Goal: Communication & Community: Ask a question

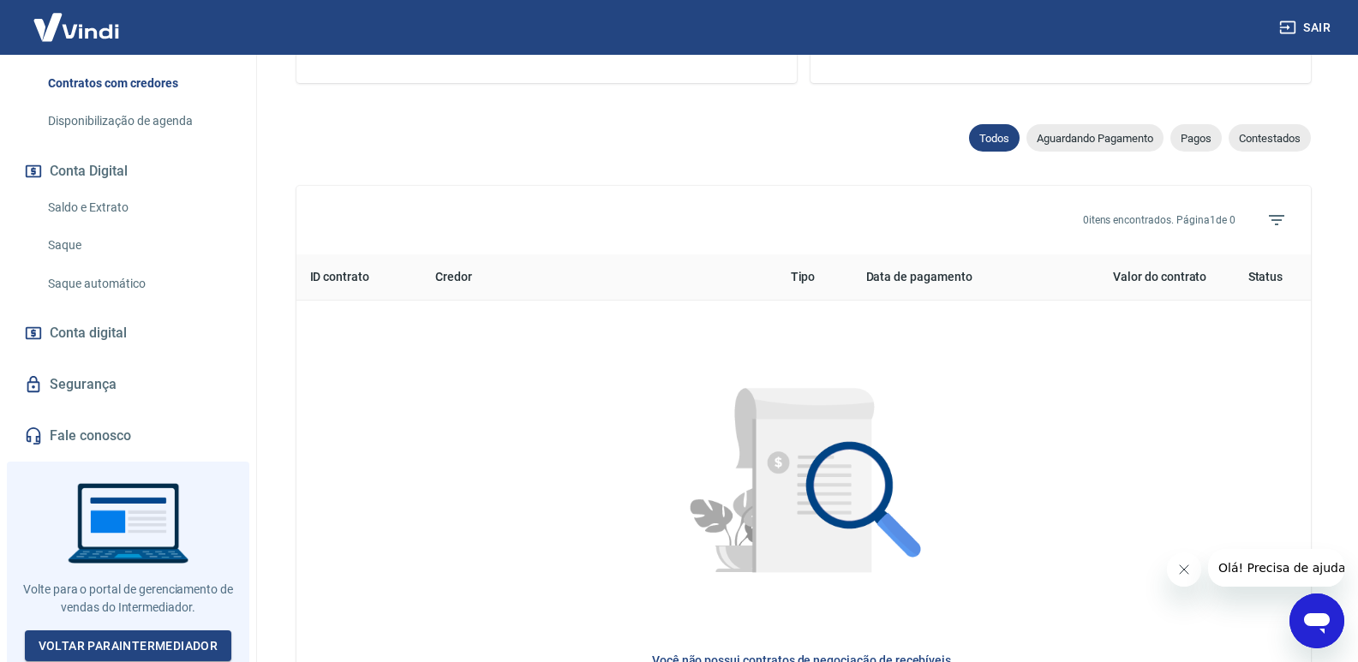
scroll to position [514, 0]
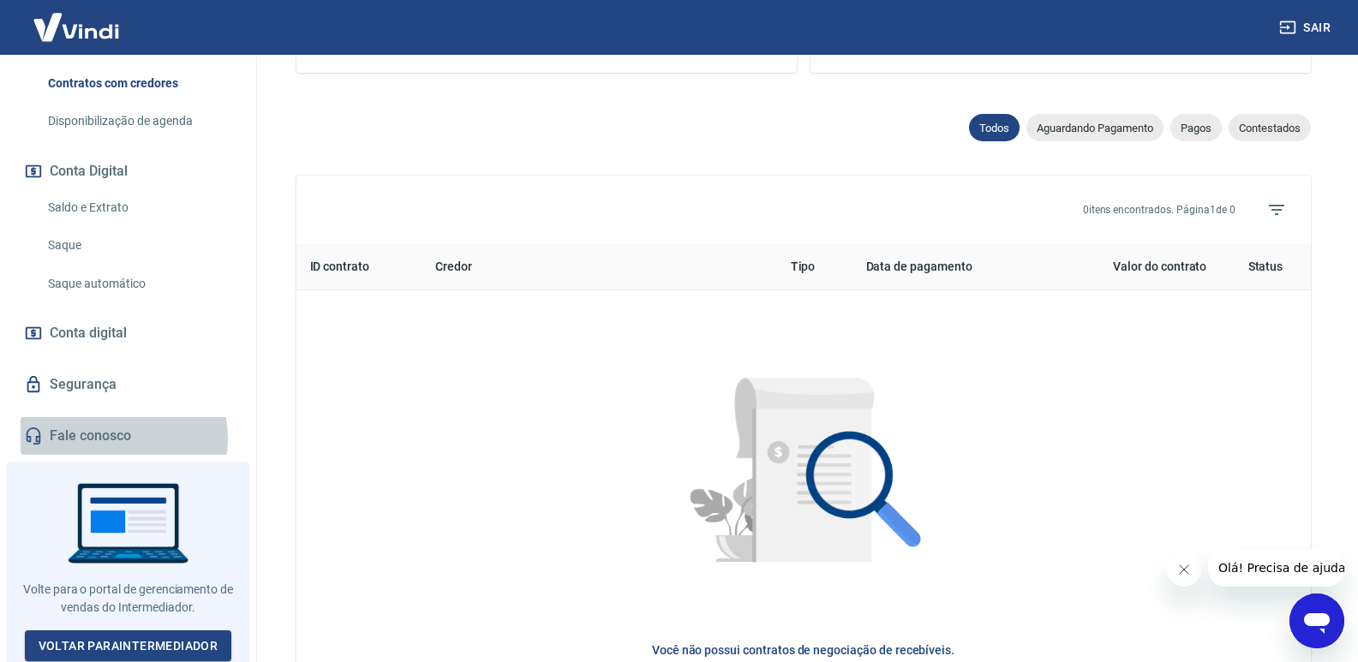
click at [123, 439] on link "Fale conosco" at bounding box center [128, 436] width 215 height 38
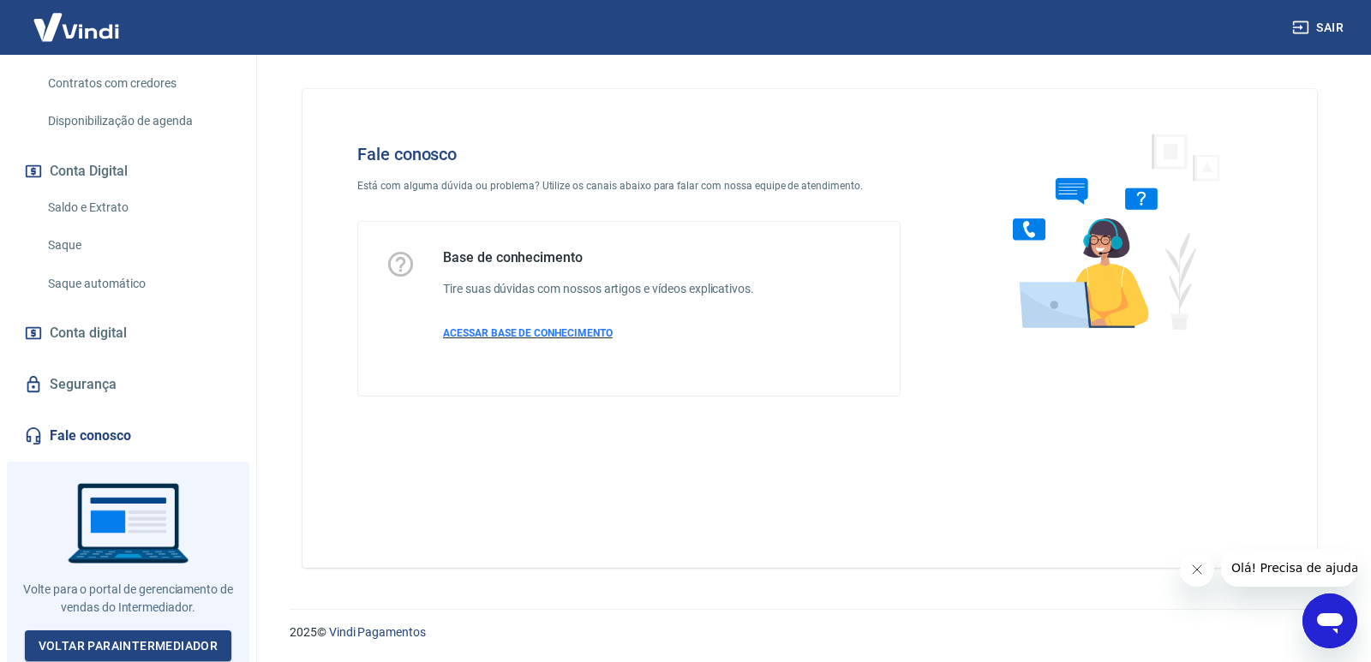
click at [523, 326] on p "ACESSAR BASE DE CONHECIMENTO" at bounding box center [598, 333] width 311 height 15
click at [1316, 553] on button "Olá! Precisa de ajuda?" at bounding box center [1297, 568] width 154 height 38
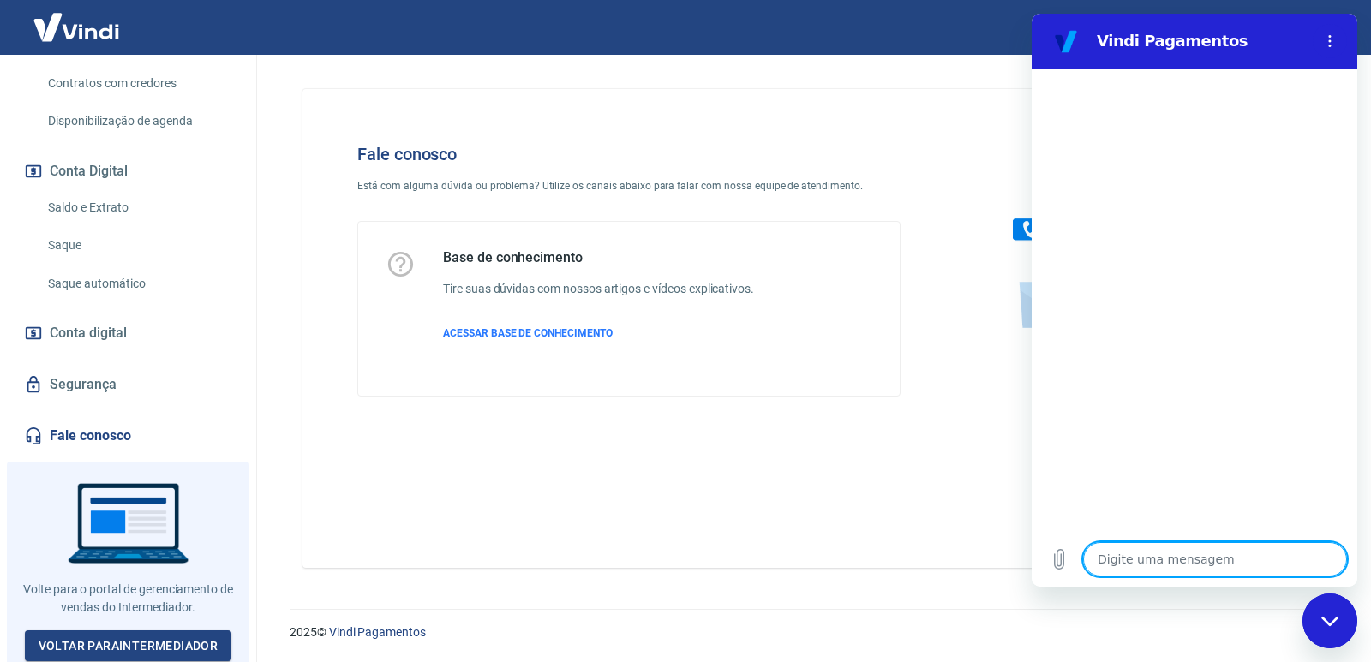
type textarea "p"
type textarea "x"
type textarea "pr"
type textarea "x"
type textarea "pre"
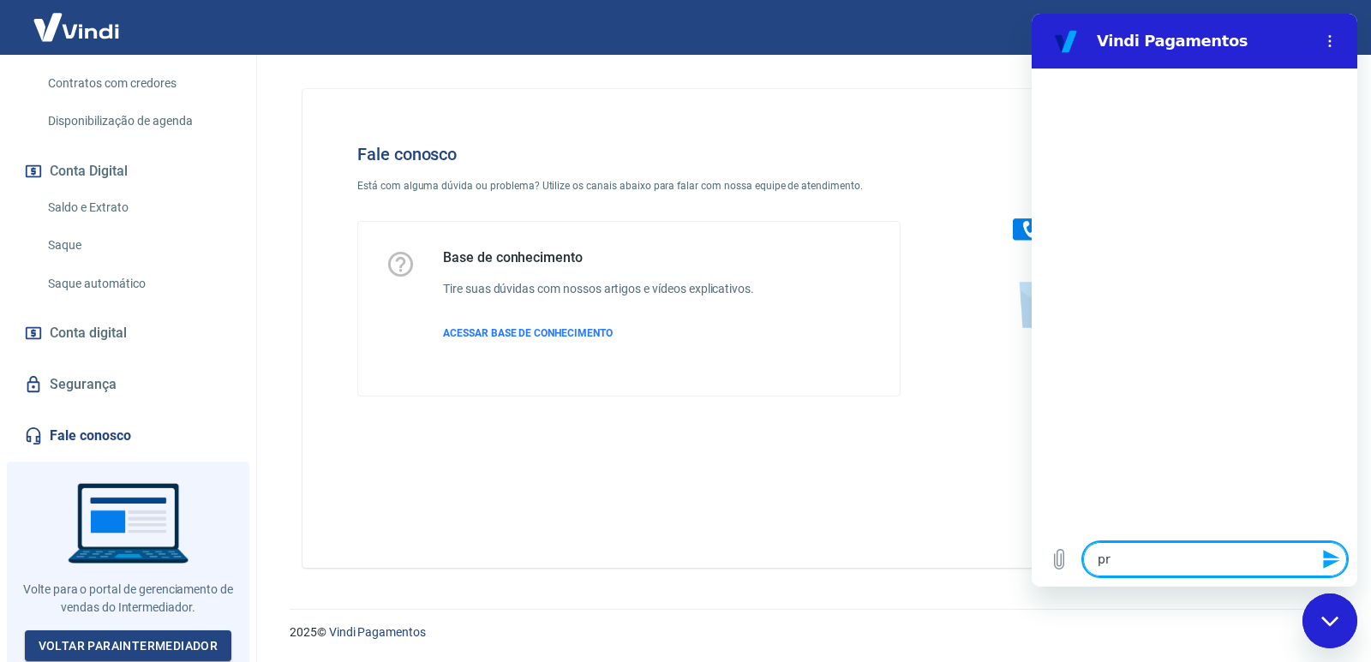
type textarea "x"
type textarea "prec"
type textarea "x"
type textarea "preci"
type textarea "x"
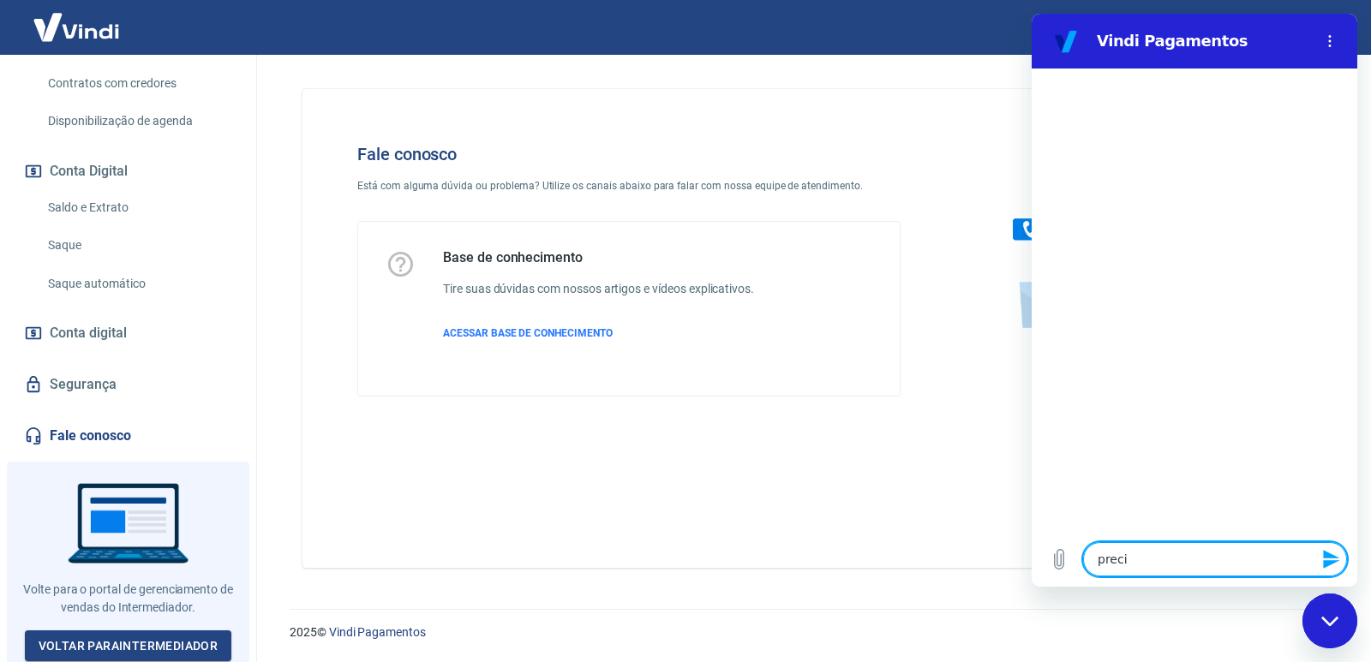
type textarea "precis"
type textarea "x"
type textarea "preciso"
type textarea "x"
type textarea "preciso"
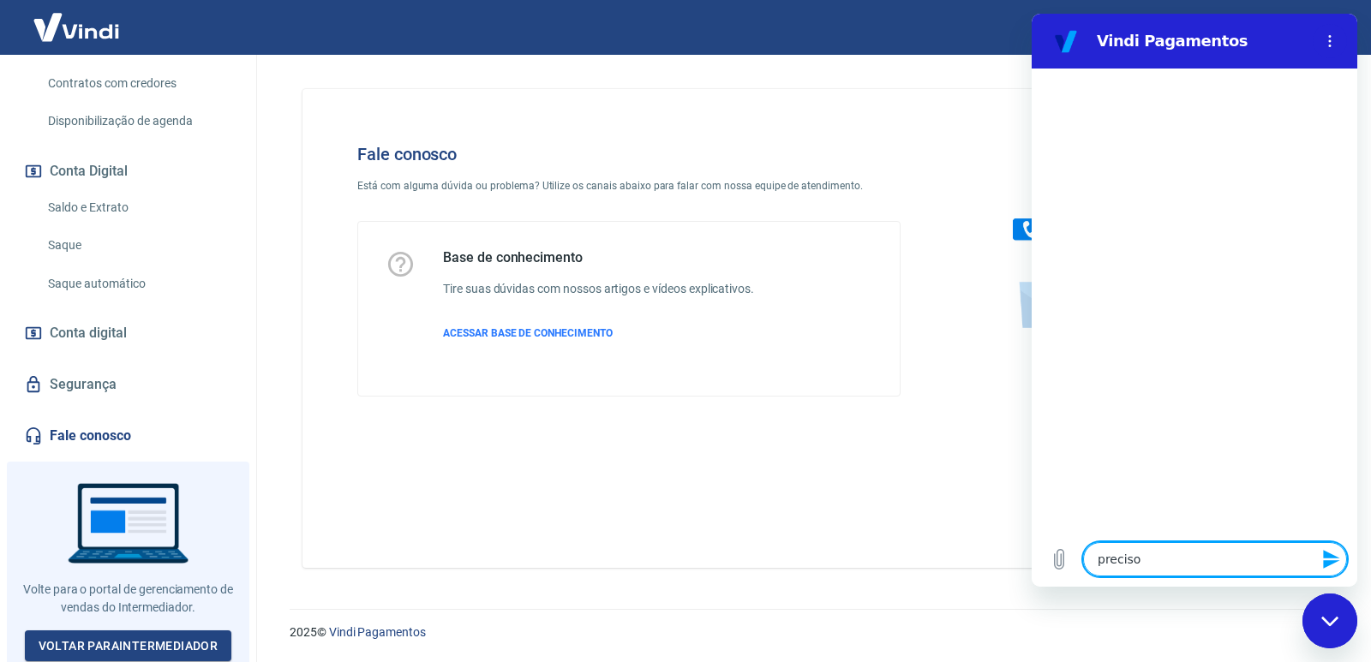
type textarea "x"
type textarea "preciso f"
type textarea "x"
type textarea "preciso fa"
type textarea "x"
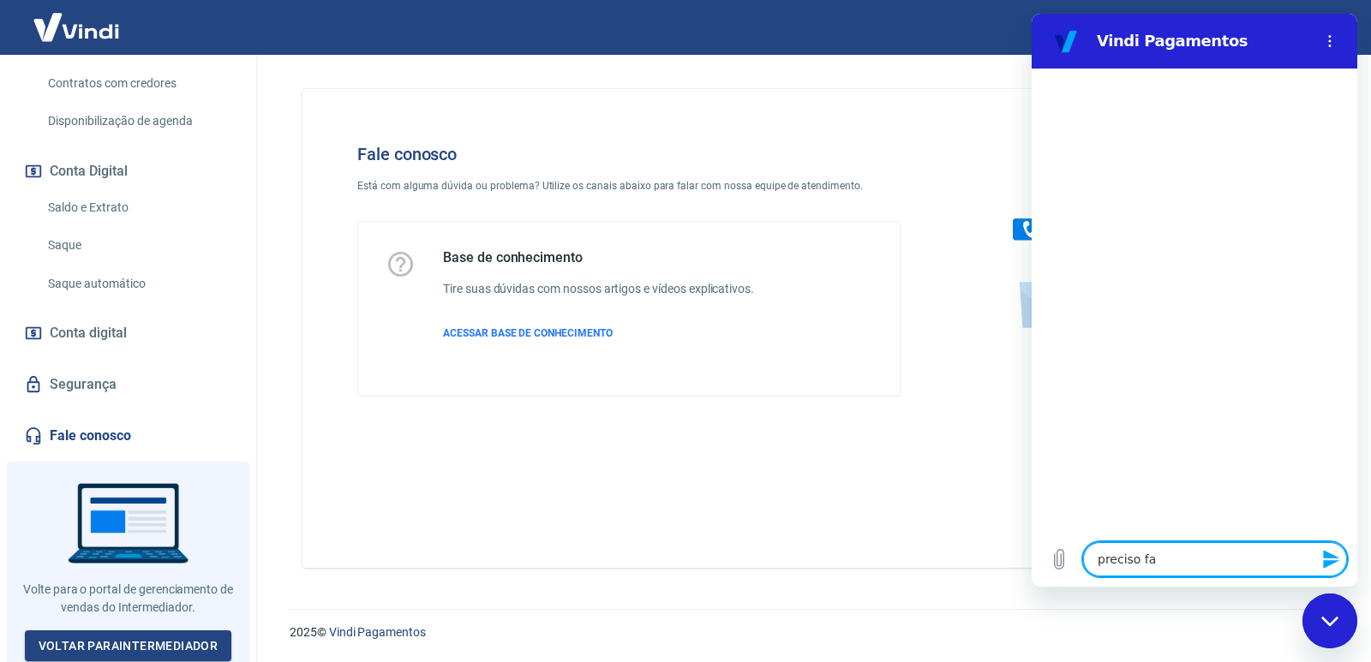
type textarea "preciso fal"
type textarea "x"
type textarea "preciso fala"
type textarea "x"
type textarea "preciso falar"
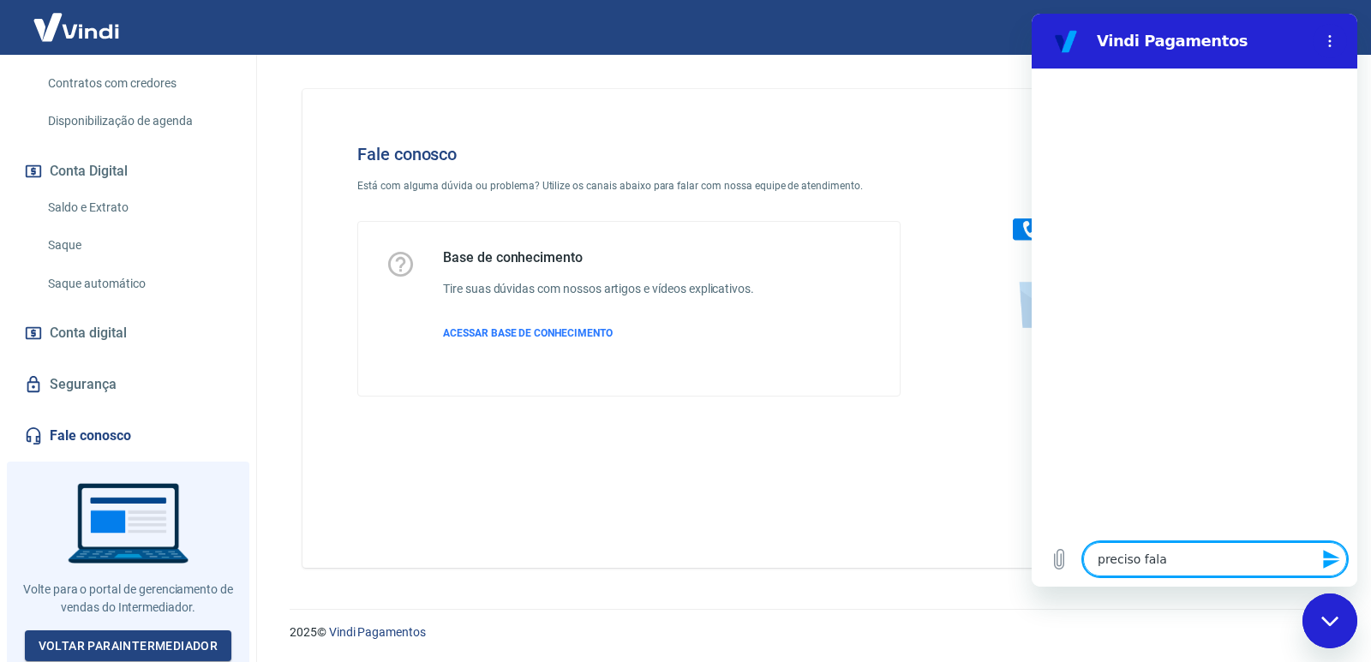
type textarea "x"
type textarea "preciso falar"
type textarea "x"
type textarea "preciso falar c"
type textarea "x"
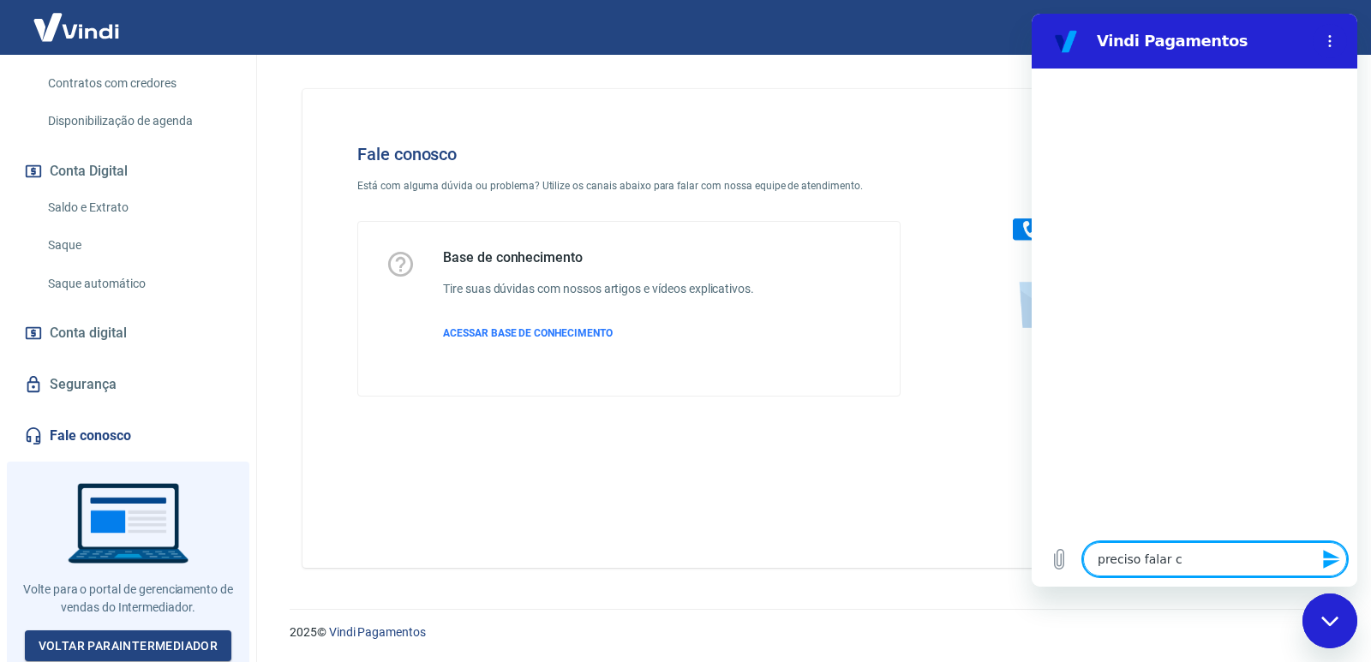
type textarea "preciso falar co"
type textarea "x"
type textarea "preciso falar com"
type textarea "x"
type textarea "preciso falar com"
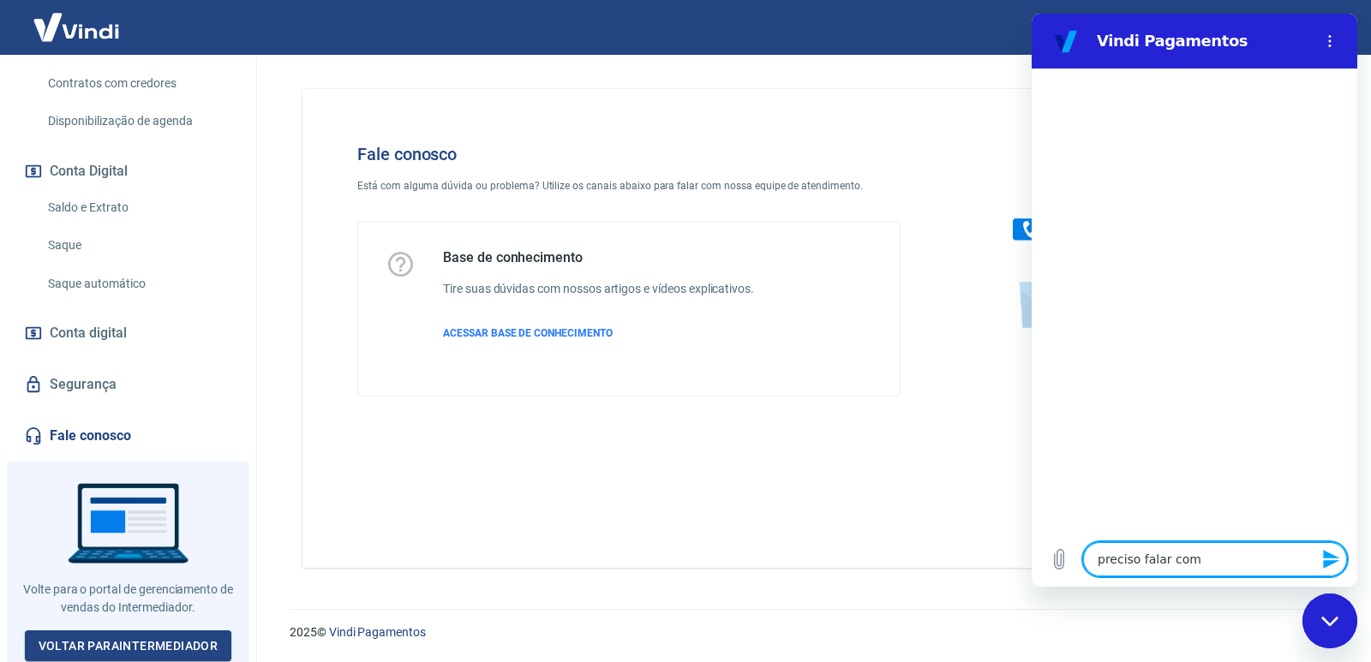
type textarea "x"
type textarea "preciso falar com u"
type textarea "x"
type textarea "preciso falar com um"
type textarea "x"
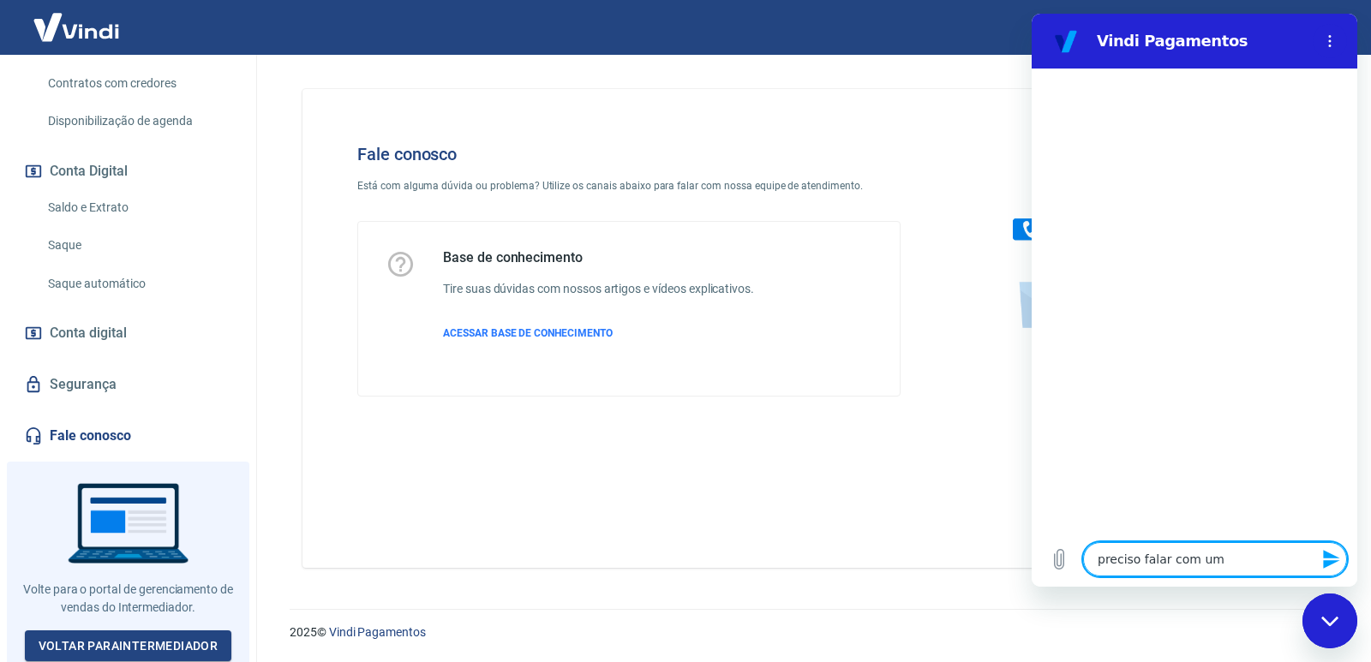
type textarea "preciso falar com um"
type textarea "x"
type textarea "preciso falar com um a"
type textarea "x"
type textarea "preciso falar com um at"
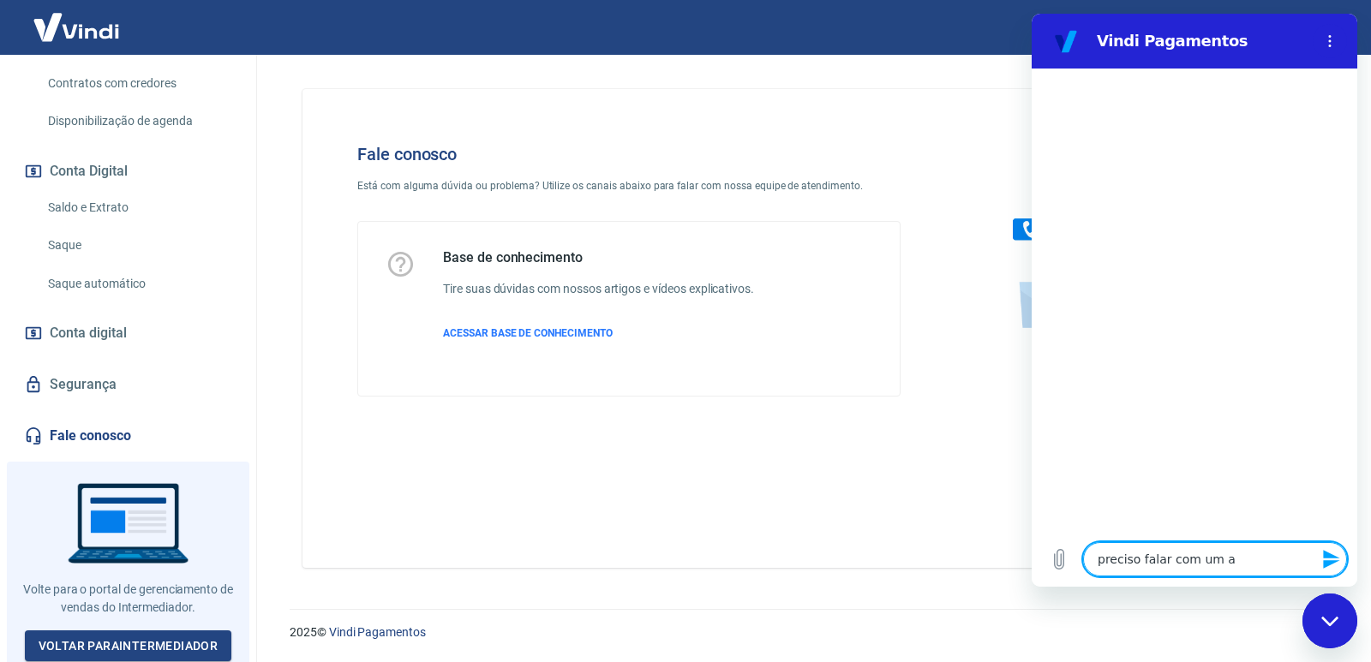
type textarea "x"
type textarea "preciso falar com um ate"
type textarea "x"
type textarea "preciso falar com um [GEOGRAPHIC_DATA]"
type textarea "x"
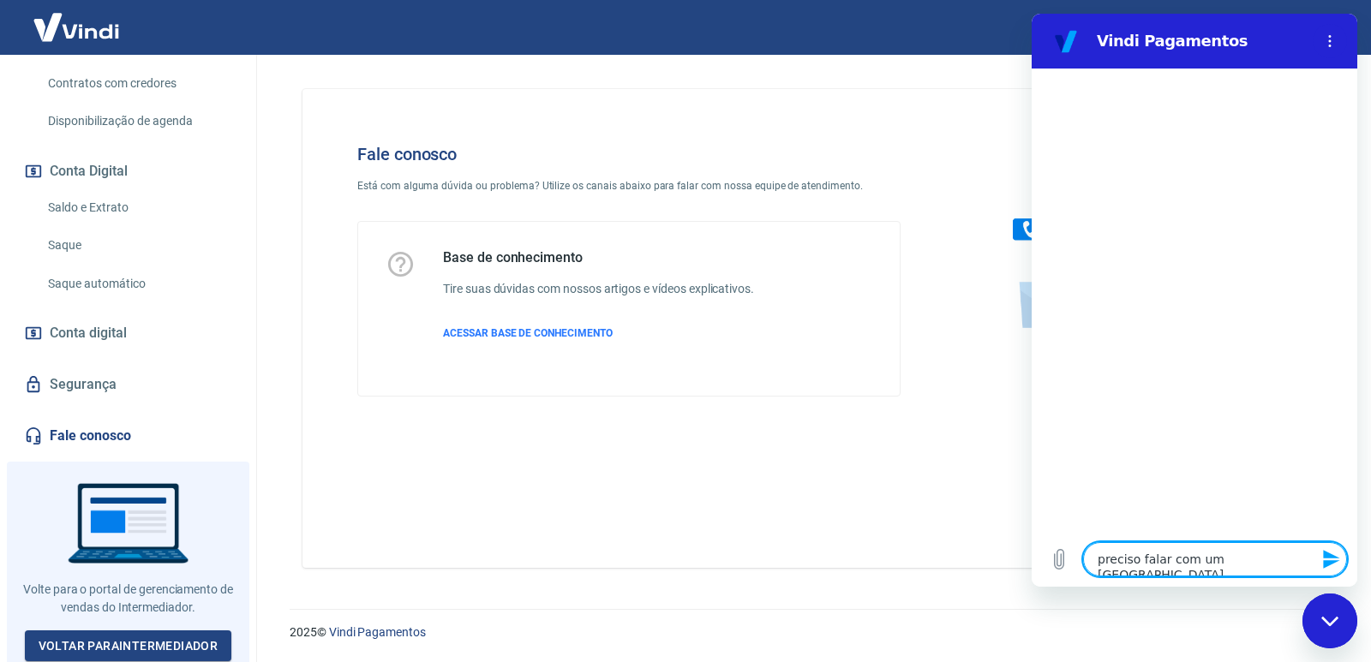
type textarea "preciso falar com um atend"
type textarea "x"
type textarea "preciso falar com um atende"
type textarea "x"
type textarea "preciso falar com um atenden"
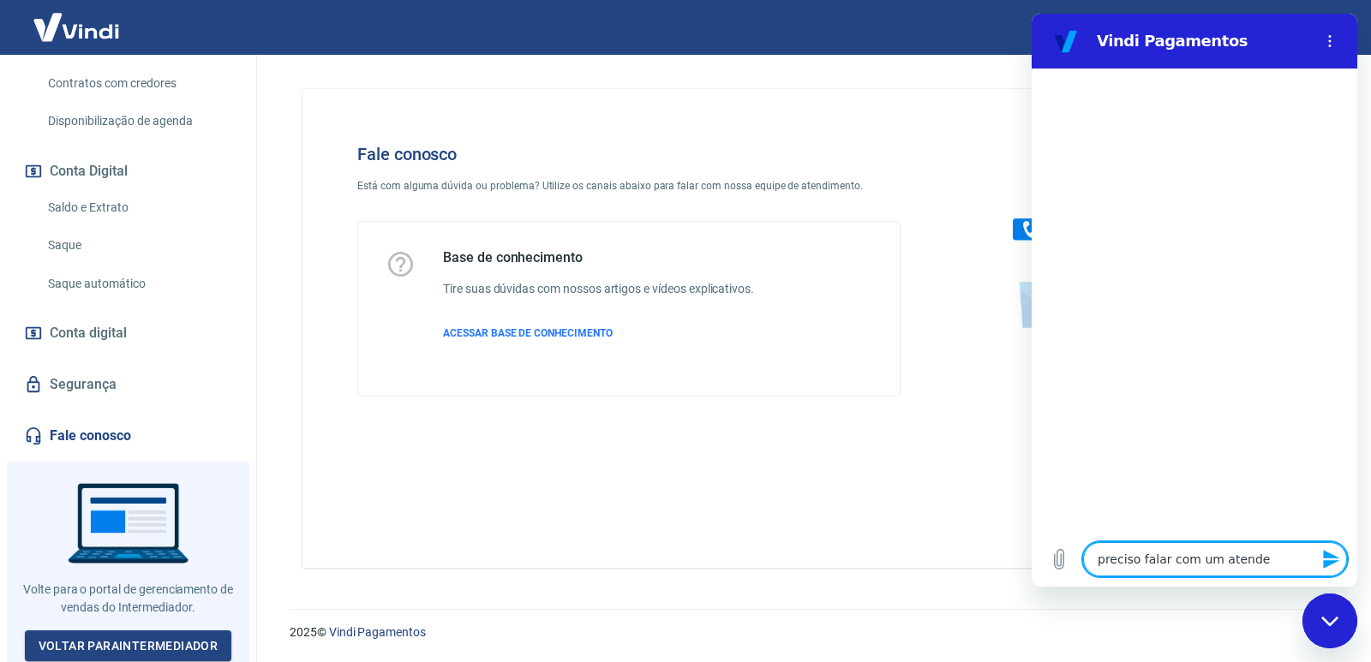
type textarea "x"
type textarea "preciso falar com um atendent"
type textarea "x"
type textarea "preciso falar com um atendente"
type textarea "x"
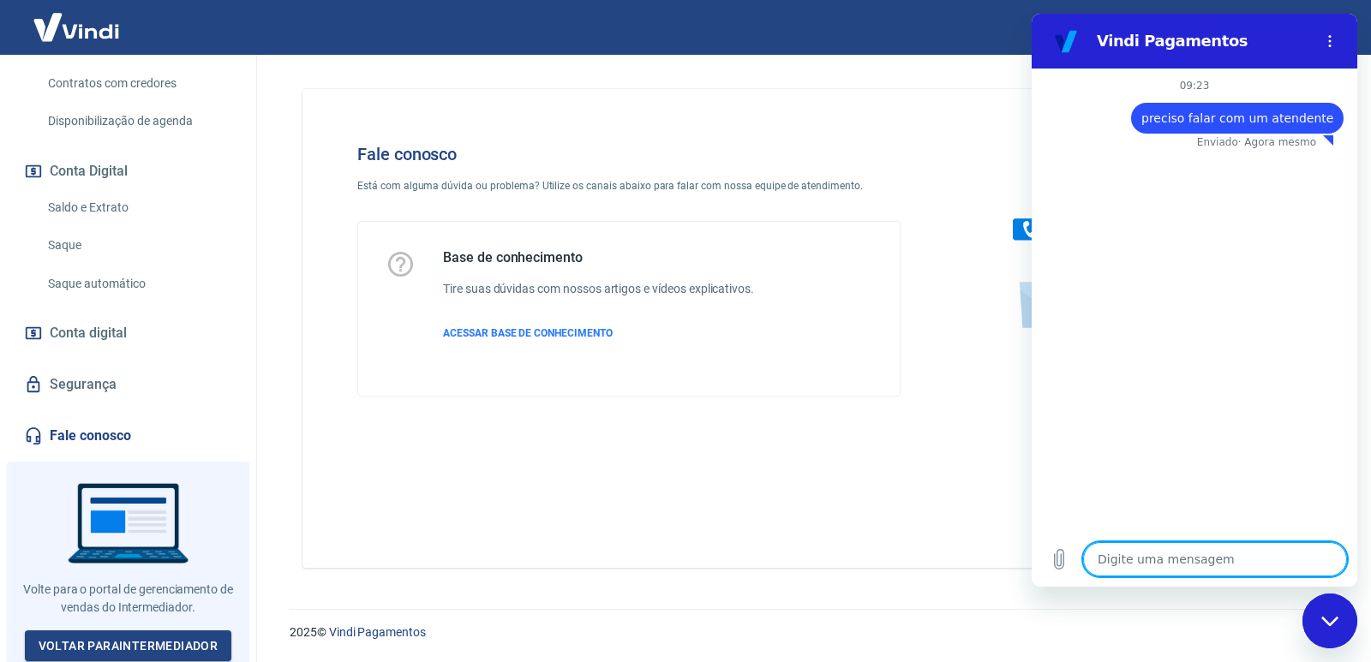
type textarea "x"
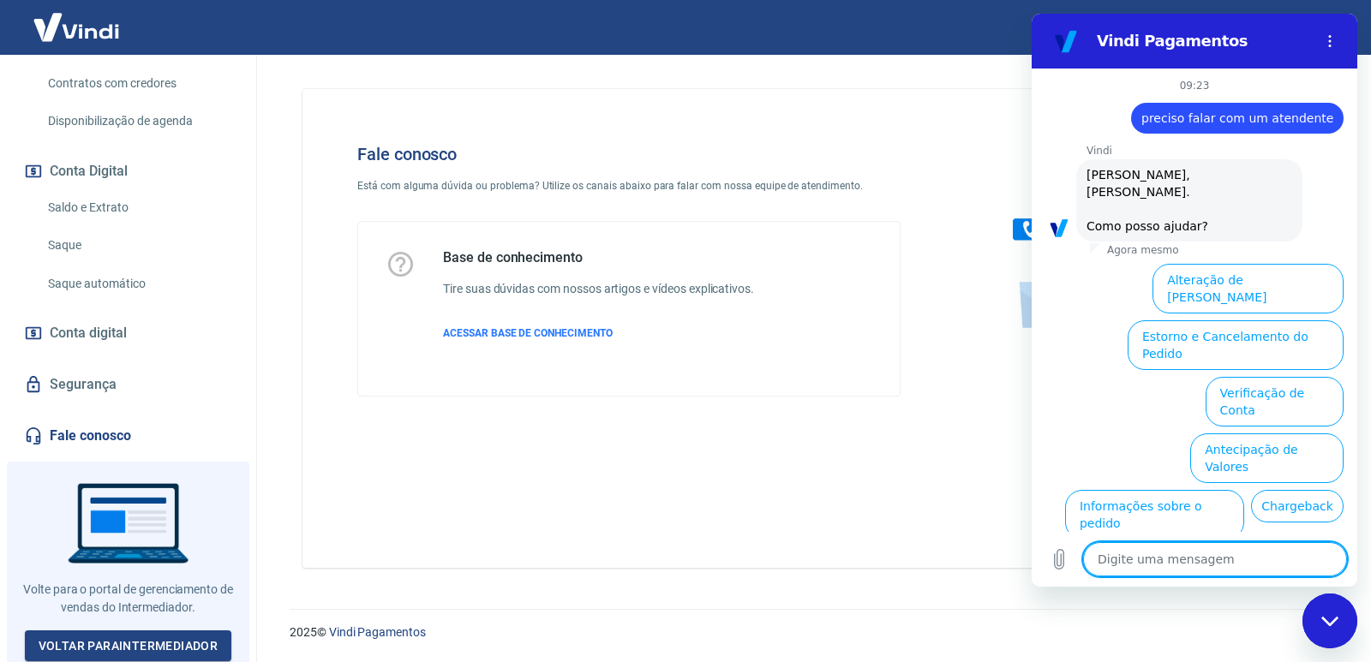
scroll to position [67, 0]
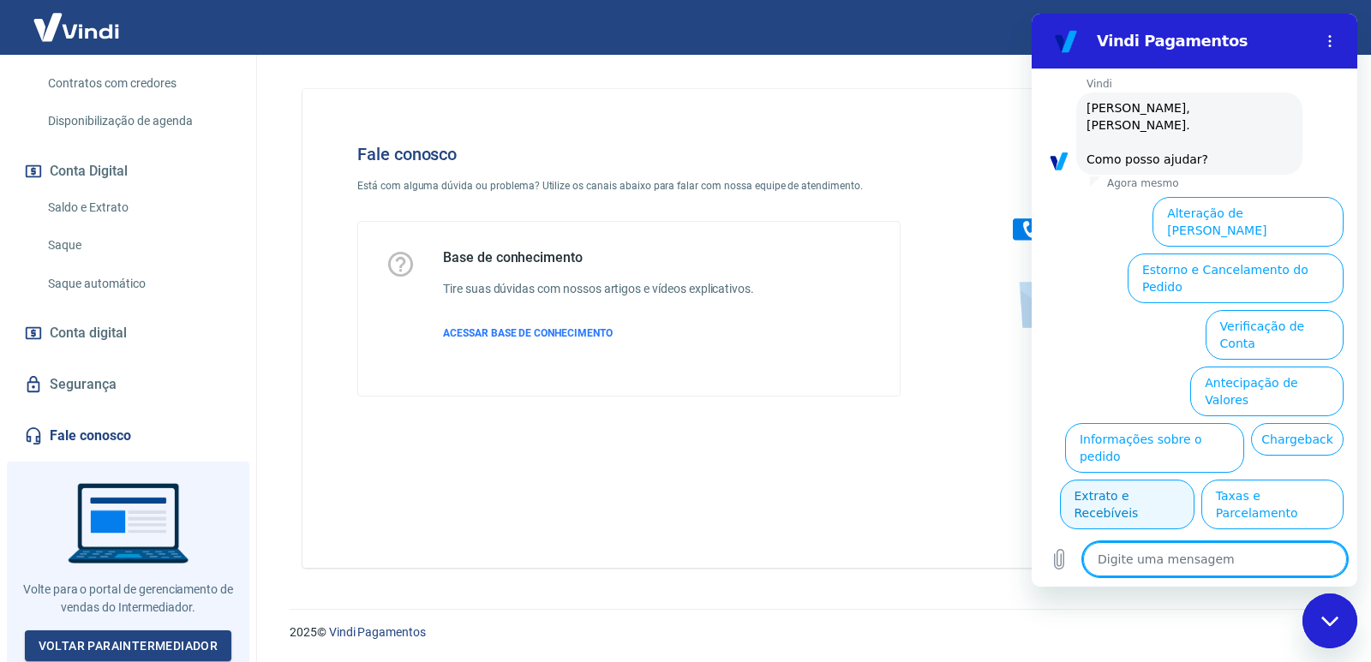
type textarea "f"
type textarea "x"
type textarea "fa"
type textarea "x"
type textarea "fal"
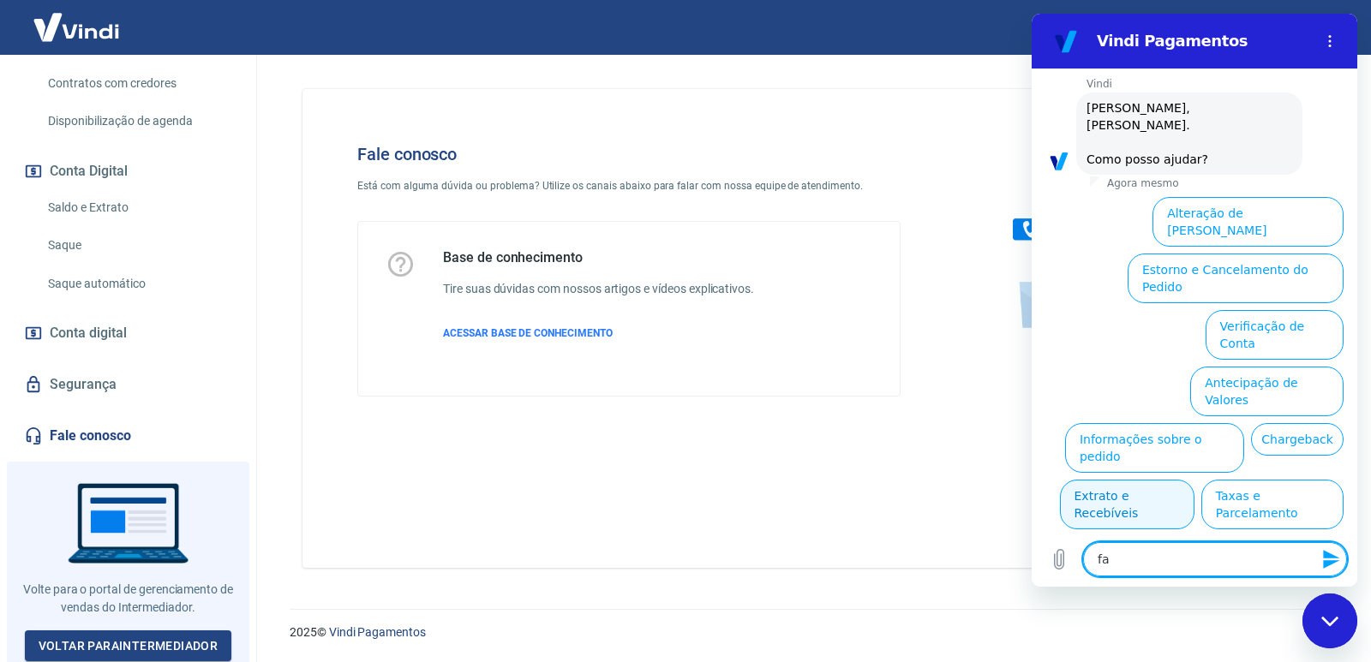
type textarea "x"
type textarea "fala"
type textarea "x"
type textarea "falar"
type textarea "x"
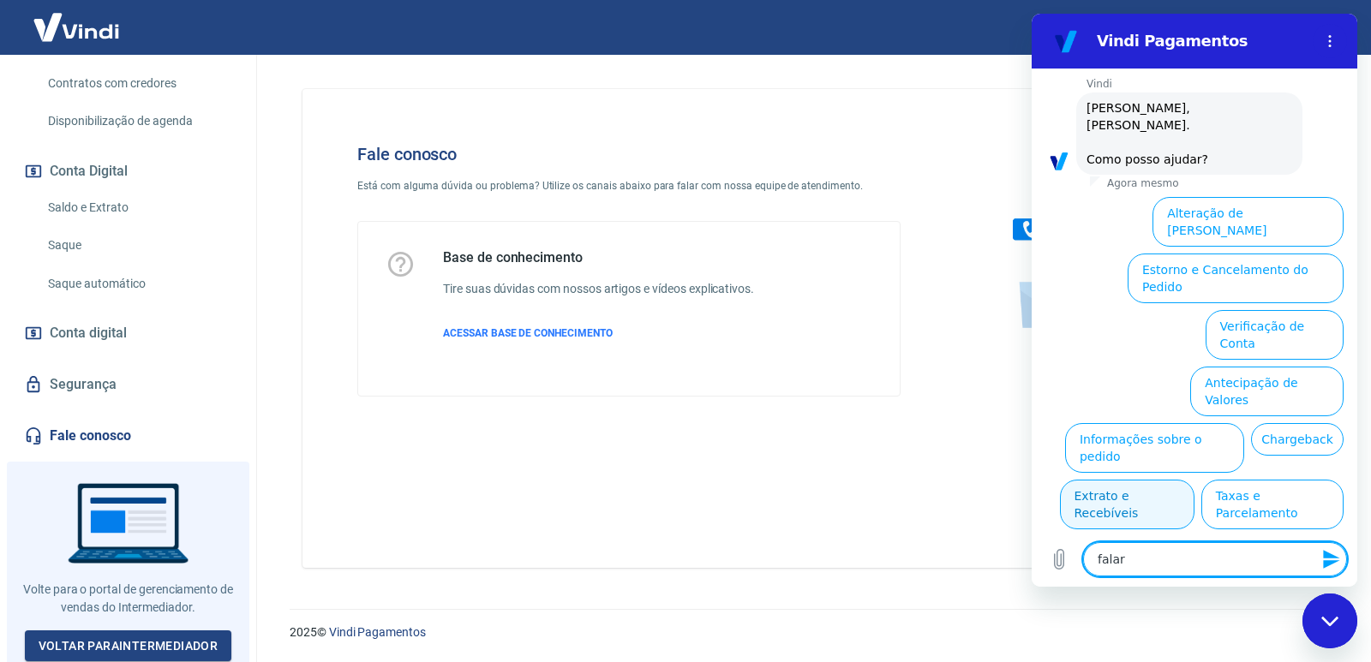
type textarea "falar"
type textarea "x"
type textarea "falar c"
type textarea "x"
type textarea "falar co"
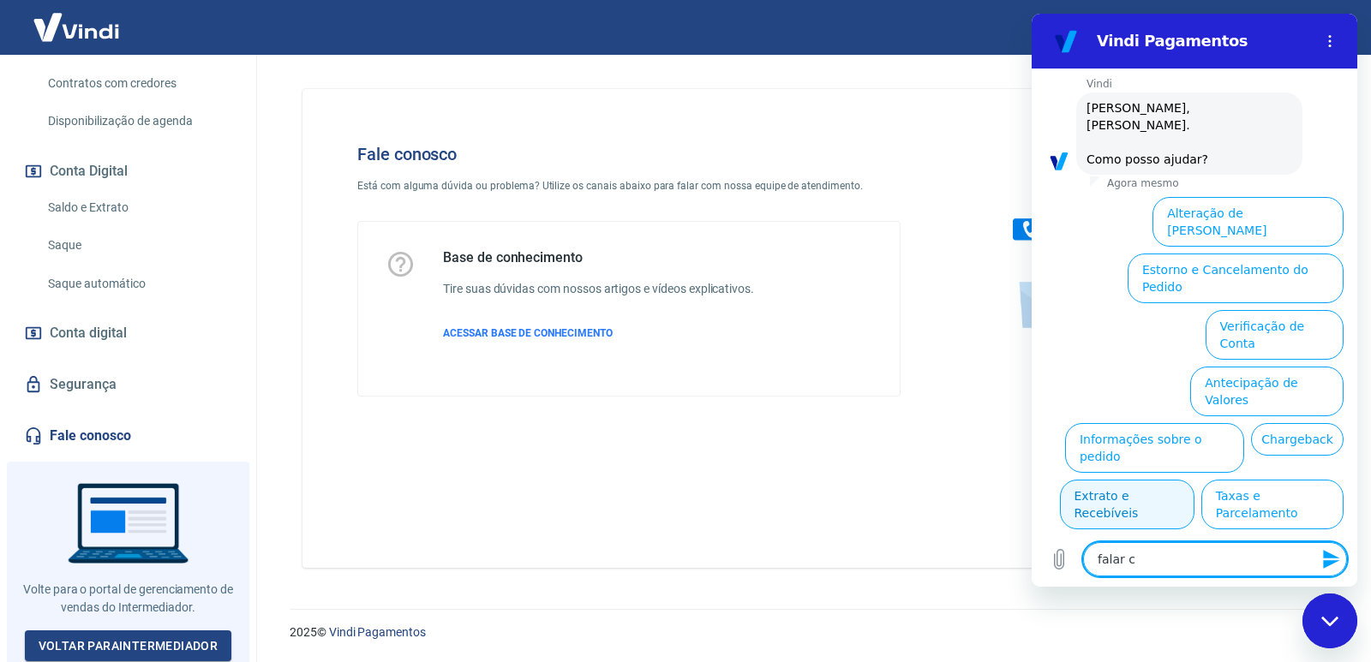
type textarea "x"
type textarea "falar com"
type textarea "x"
type textarea "falar com"
type textarea "x"
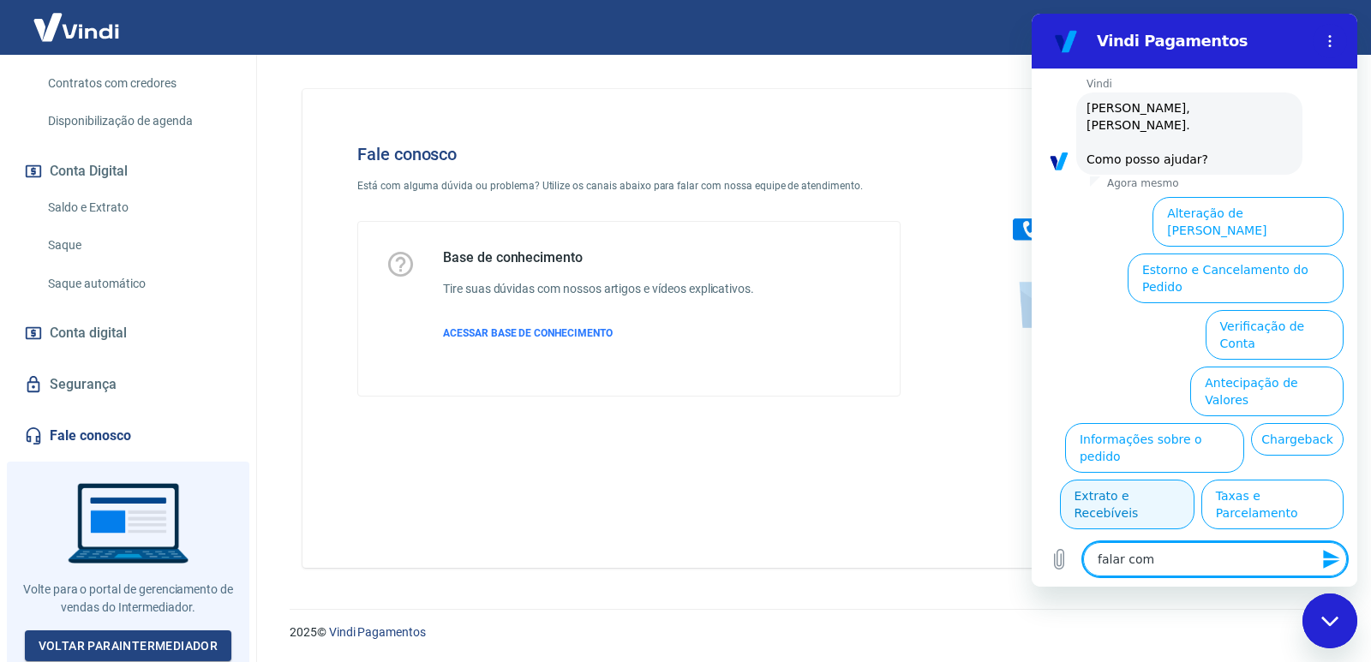
type textarea "falar com a"
type textarea "x"
type textarea "falar com at"
type textarea "x"
type textarea "falar com ate"
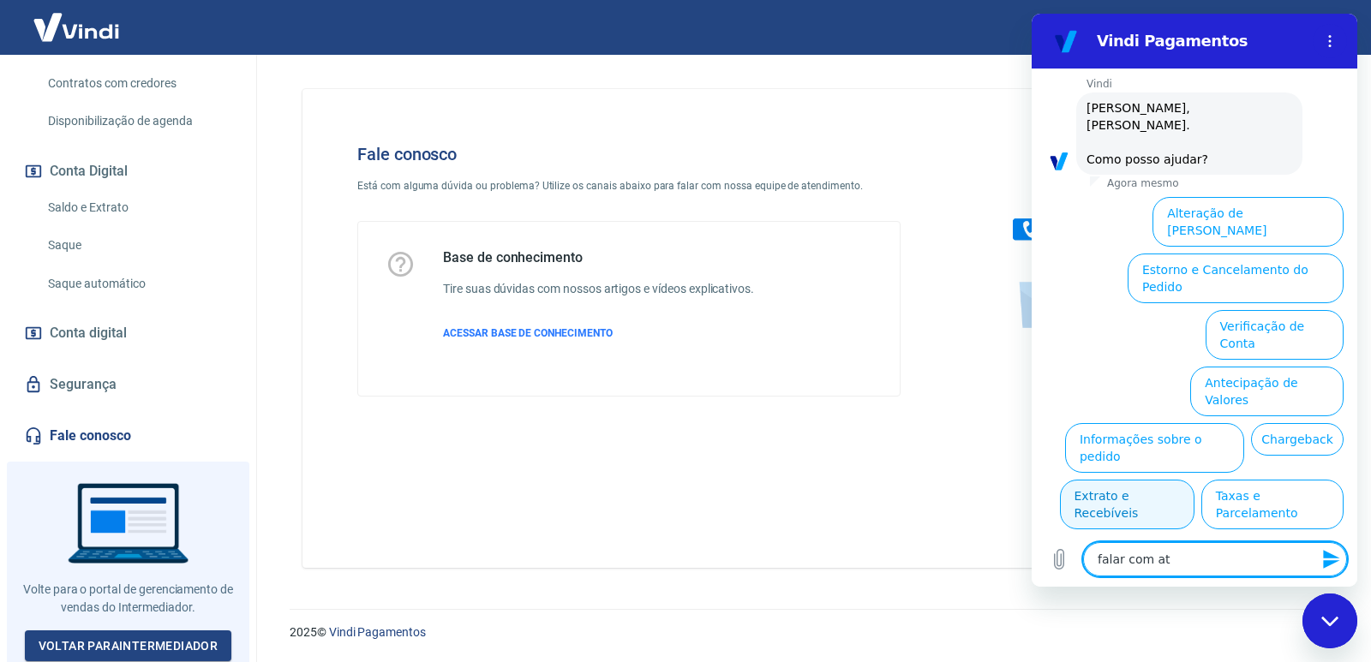
type textarea "x"
type textarea "falar com [GEOGRAPHIC_DATA]"
type textarea "x"
type textarea "falar com atend"
type textarea "x"
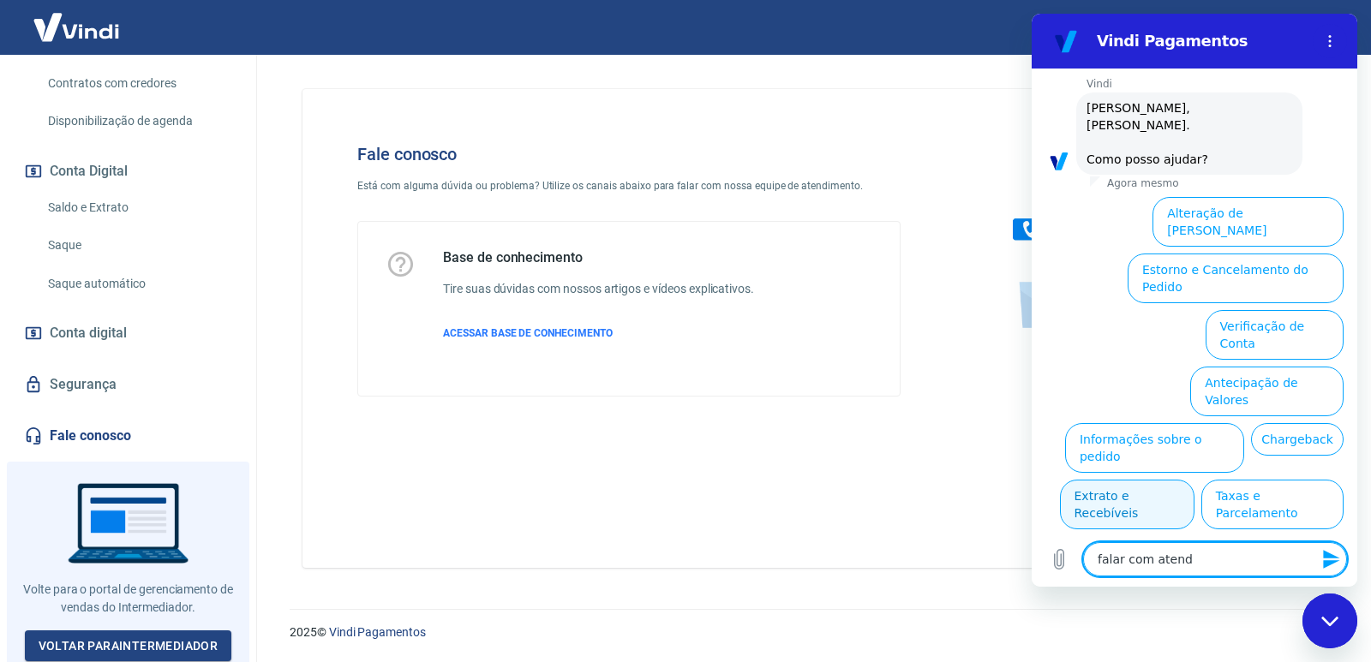
type textarea "falar com atende"
type textarea "x"
type textarea "falar com atenden"
type textarea "x"
type textarea "falar com atendent"
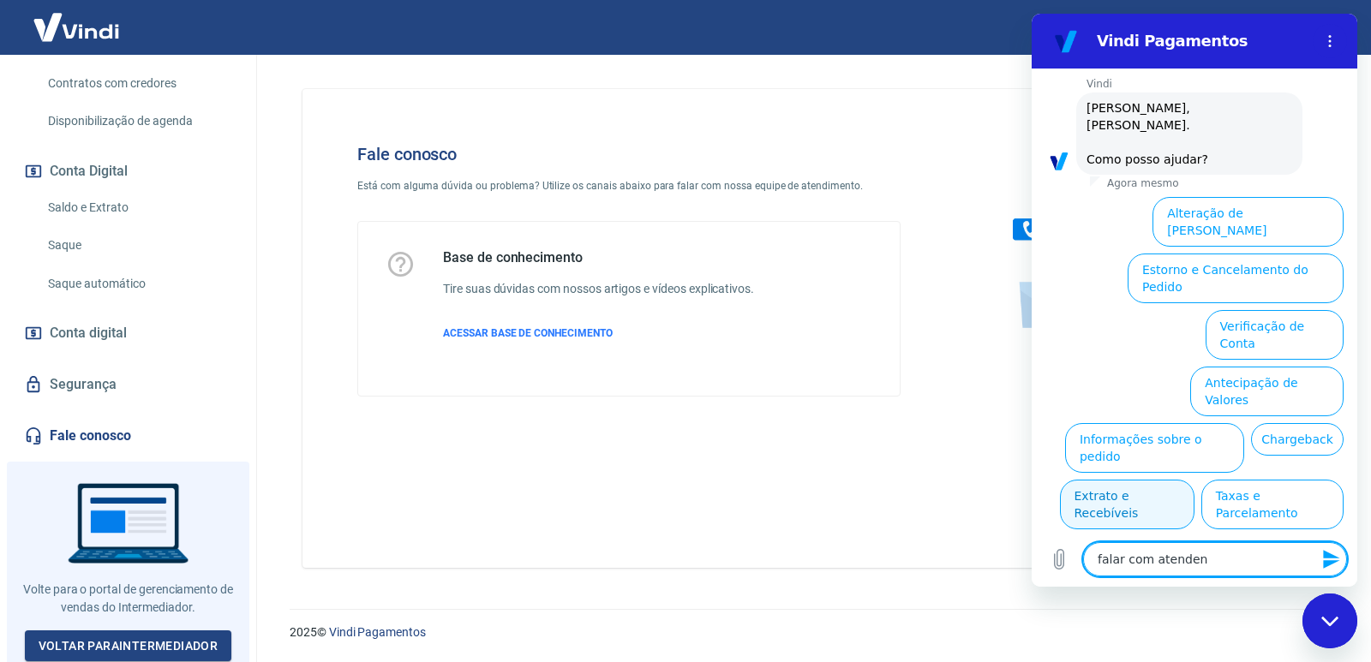
type textarea "x"
type textarea "falar com atendente"
type textarea "x"
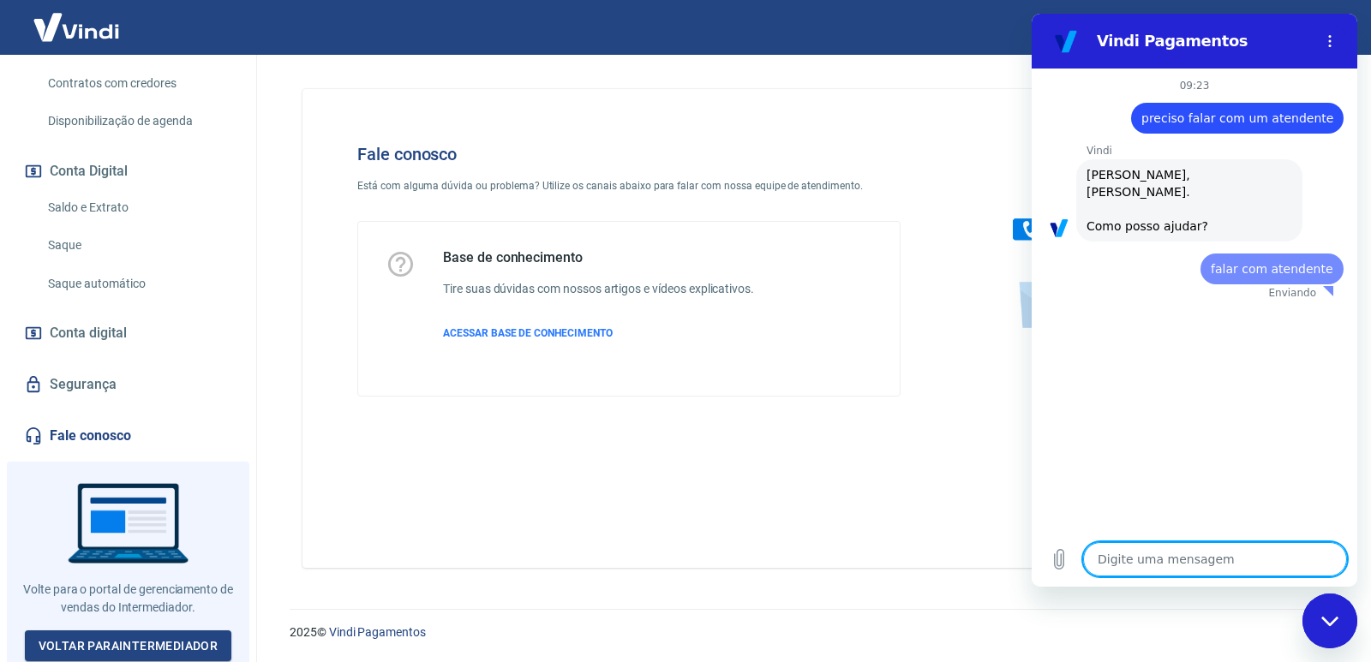
scroll to position [0, 0]
type textarea "x"
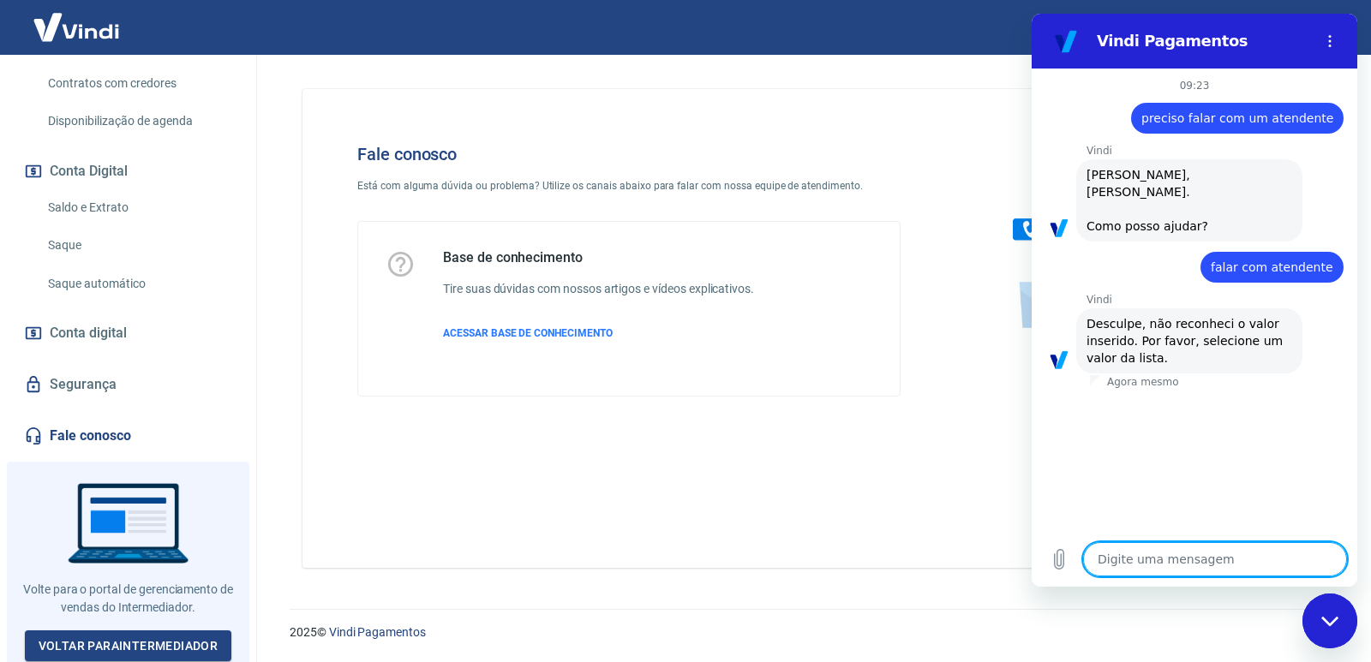
type textarea "f"
type textarea "x"
type textarea "fa"
type textarea "x"
type textarea "fal"
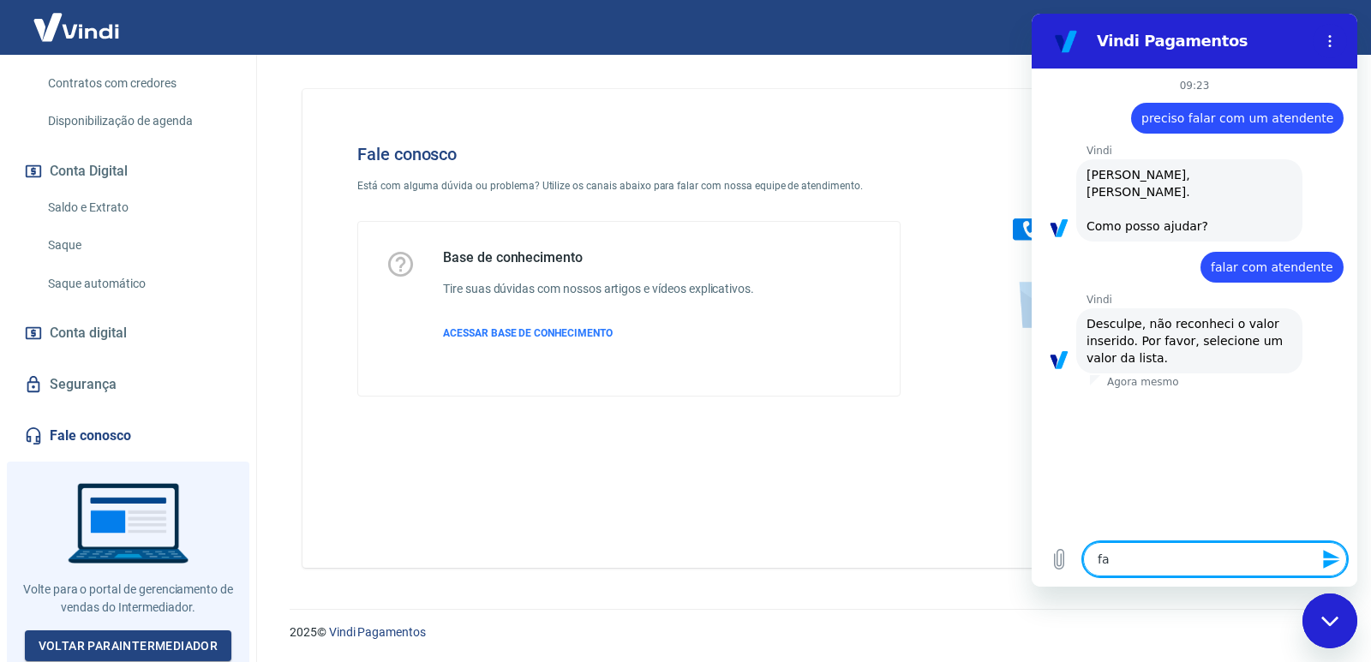
type textarea "x"
type textarea "fala"
type textarea "x"
type textarea "falar"
type textarea "x"
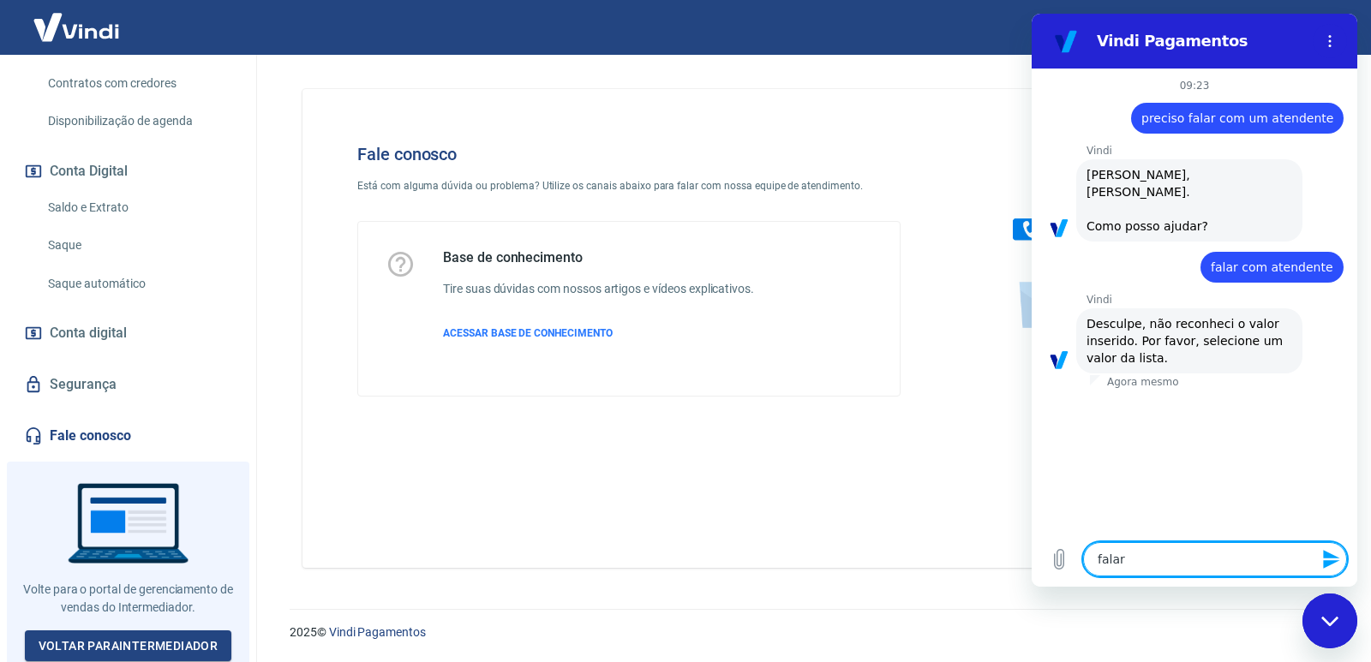
type textarea "falar"
type textarea "x"
type textarea "falar c"
type textarea "x"
type textarea "falar co"
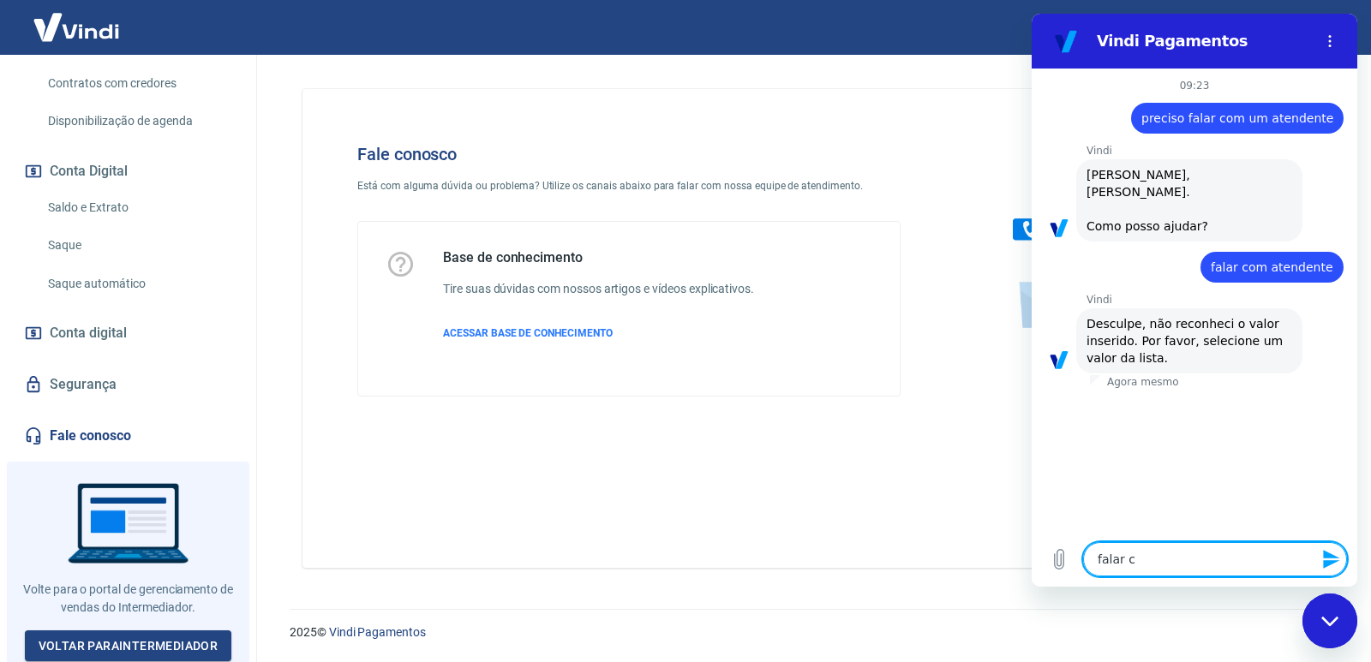
type textarea "x"
type textarea "falar com"
type textarea "x"
type textarea "falar com"
type textarea "x"
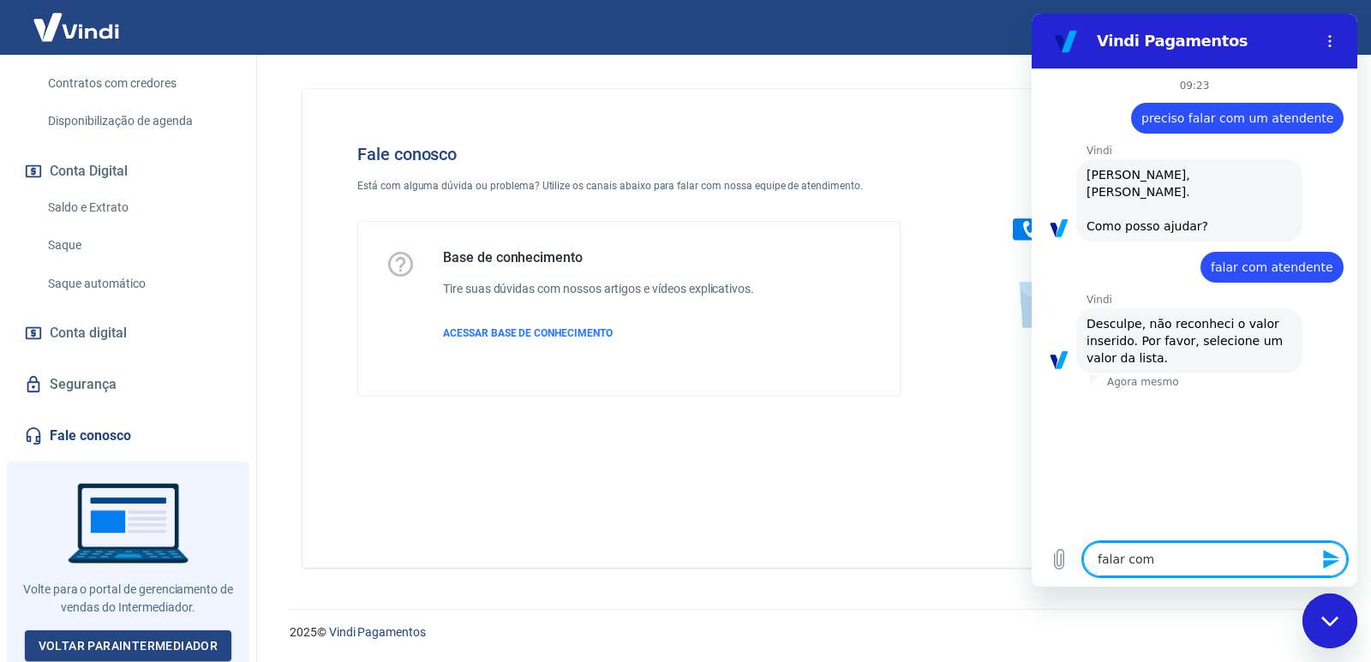
type textarea "falar com a"
type textarea "x"
type textarea "falar com at"
type textarea "x"
type textarea "falar com aty"
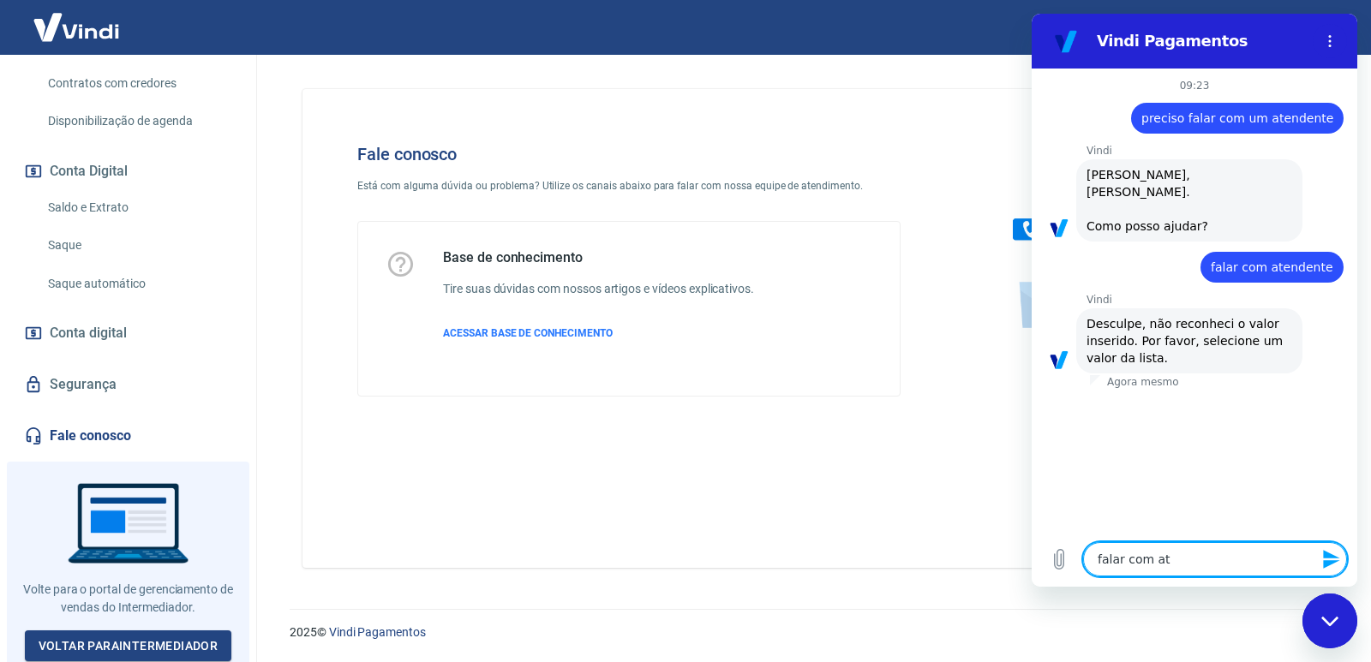
type textarea "x"
type textarea "falar com atye"
type textarea "x"
type textarea "falar com atyen"
type textarea "x"
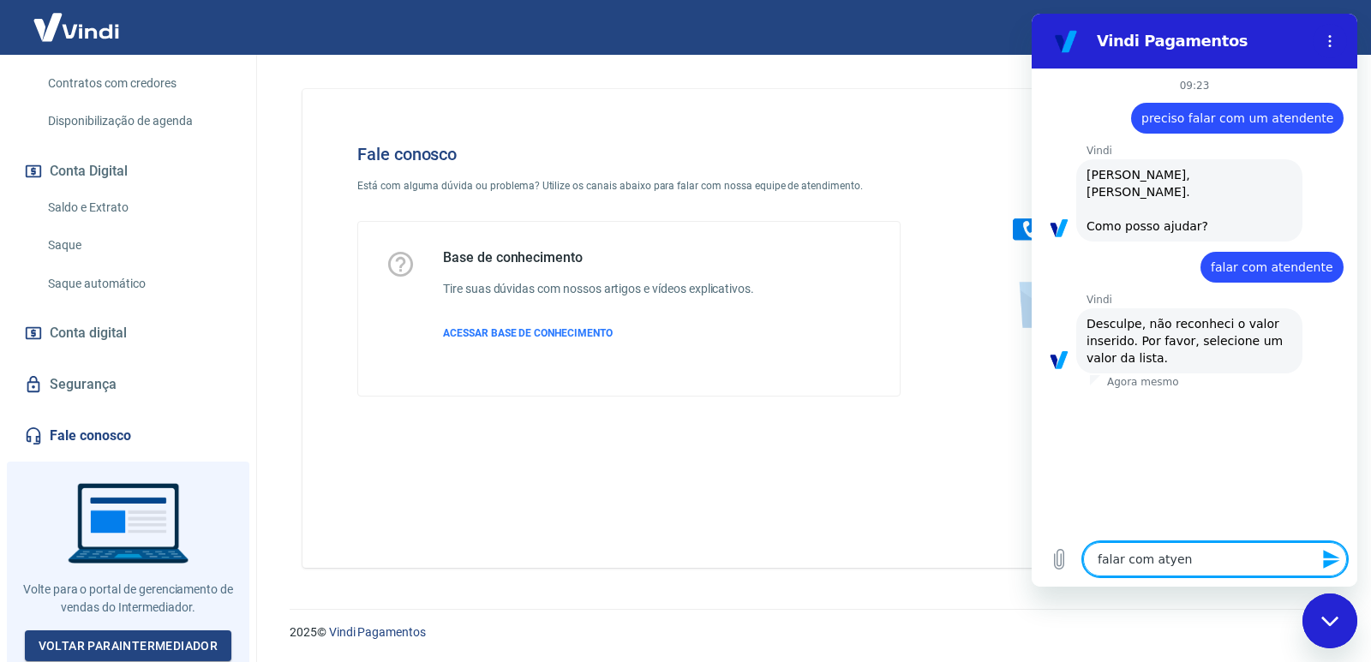
type textarea "falar com atyend"
type textarea "x"
type textarea "falar com atyende"
type textarea "x"
type textarea "falar com atyenden"
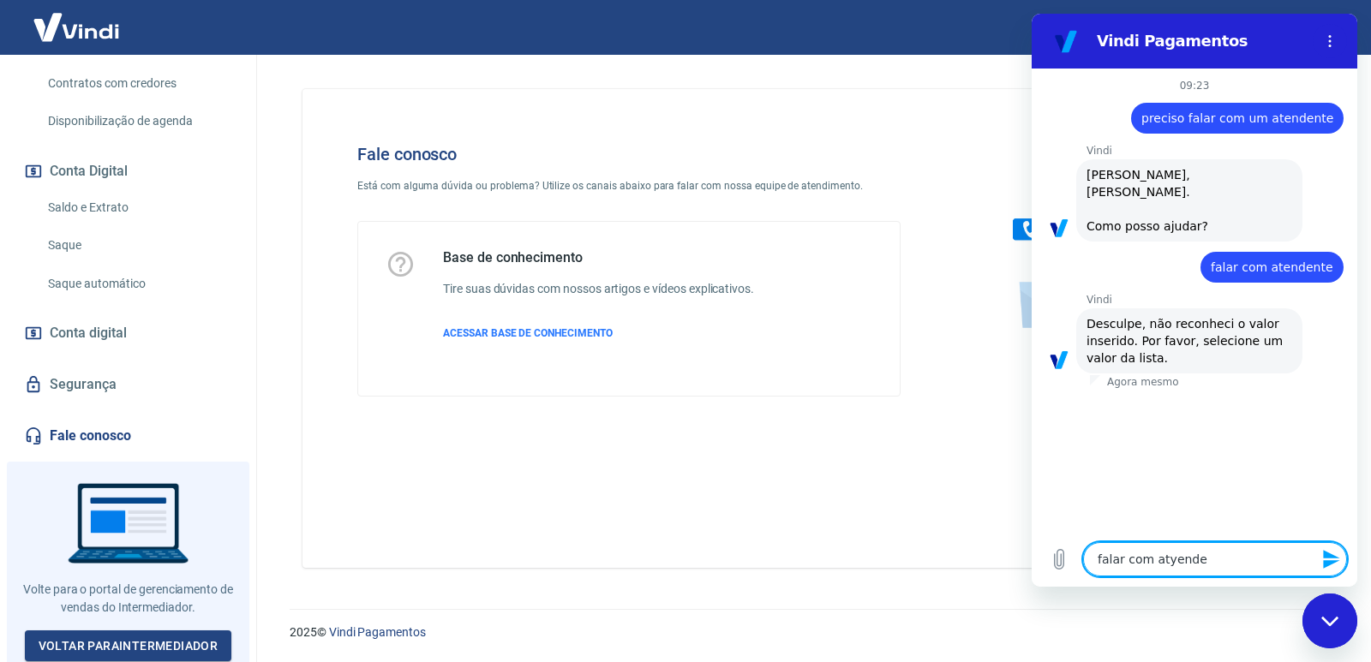
type textarea "x"
type textarea "falar com atyendent"
type textarea "x"
type textarea "falar com atyendente"
type textarea "x"
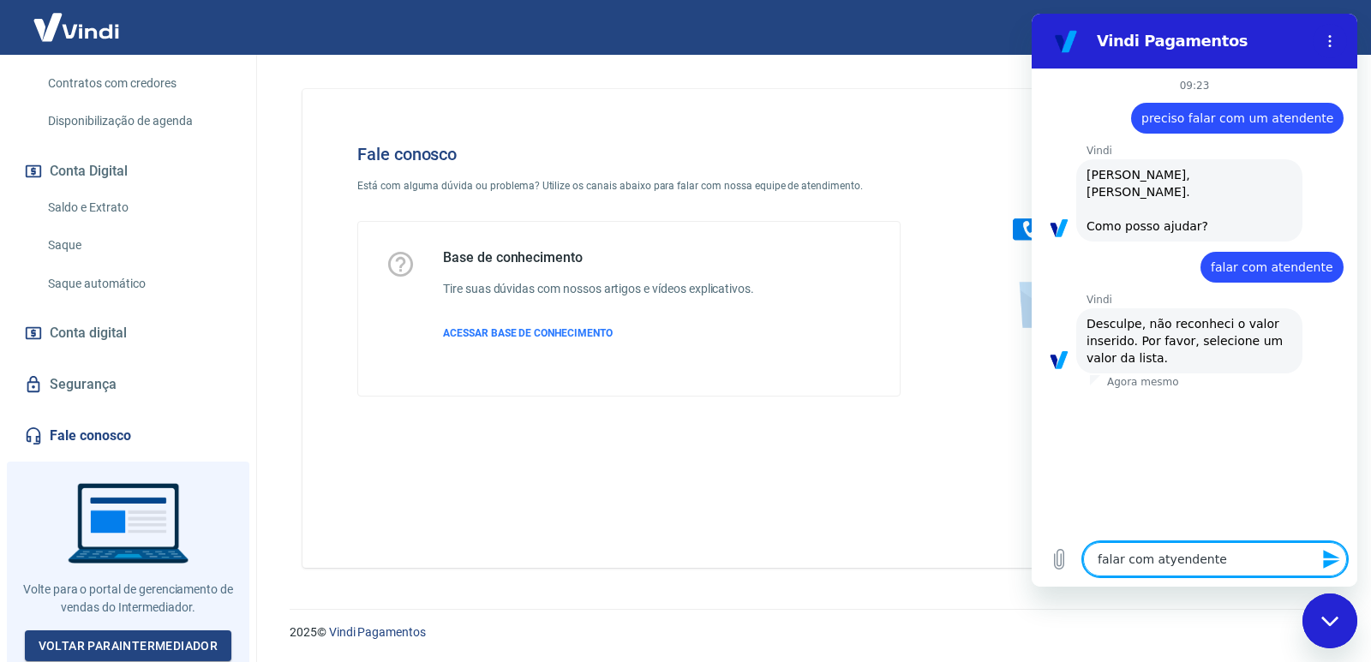
type textarea "falar com atyendent"
type textarea "x"
type textarea "falar com atyenden"
type textarea "x"
type textarea "falar com atyende"
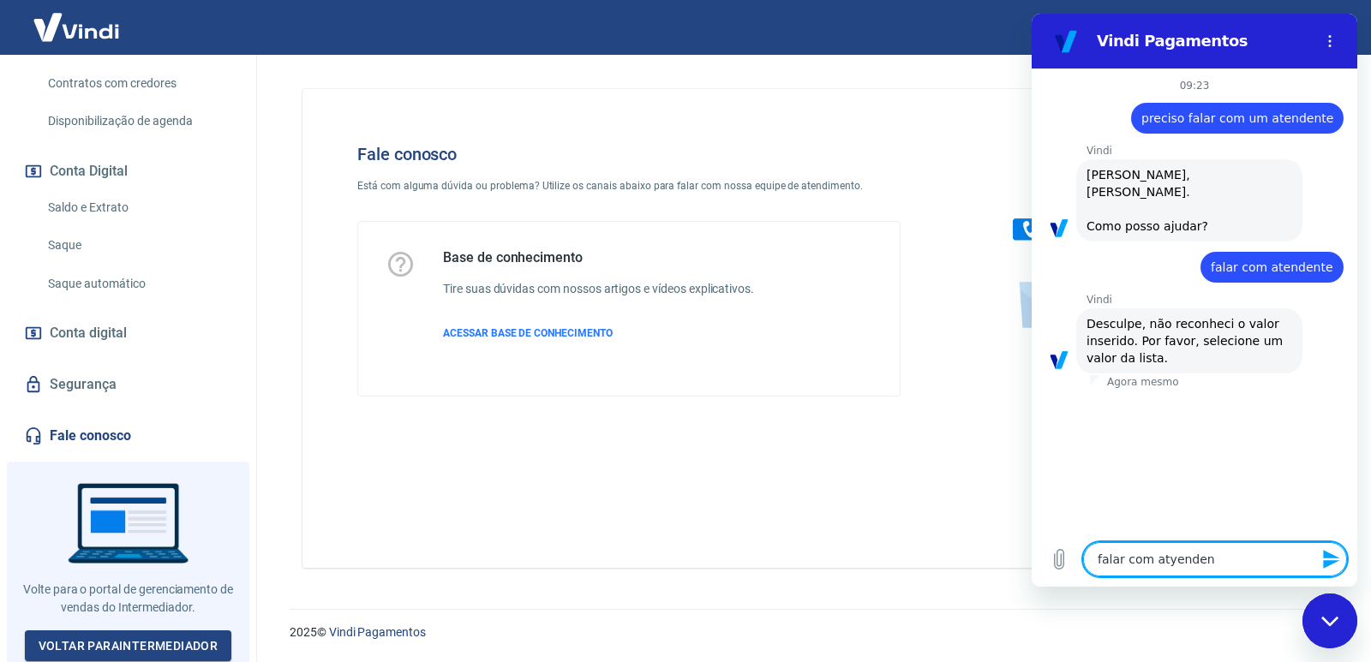
type textarea "x"
type textarea "falar com atyend"
type textarea "x"
type textarea "falar com atyen"
type textarea "x"
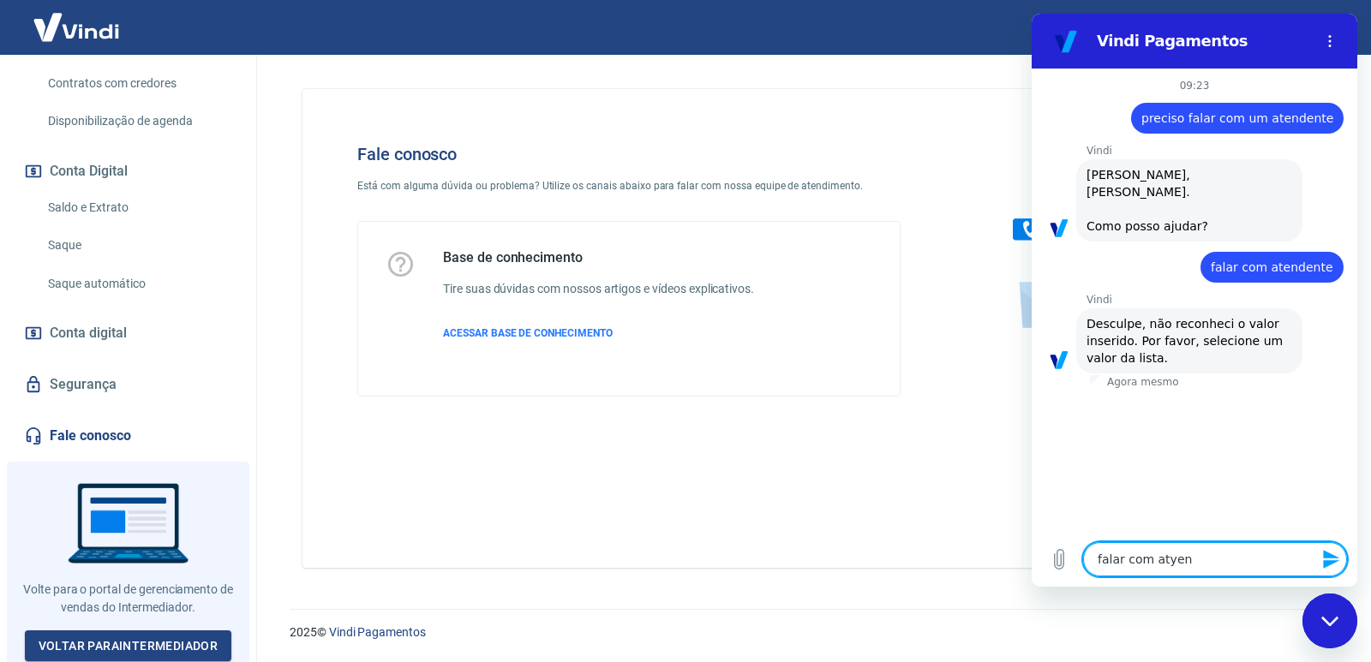
type textarea "falar com atye"
type textarea "x"
type textarea "falar com aty"
type textarea "x"
type textarea "falar com at"
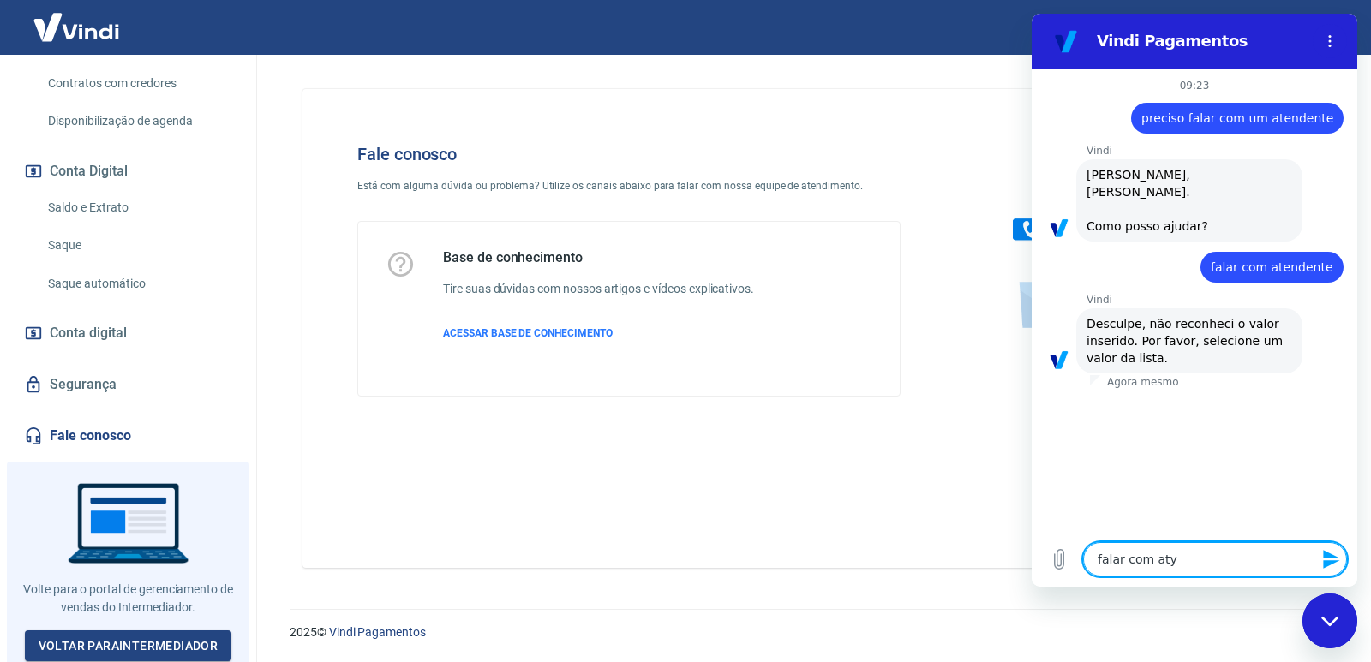
type textarea "x"
type textarea "falar com ate"
type textarea "x"
type textarea "falar com [GEOGRAPHIC_DATA]"
type textarea "x"
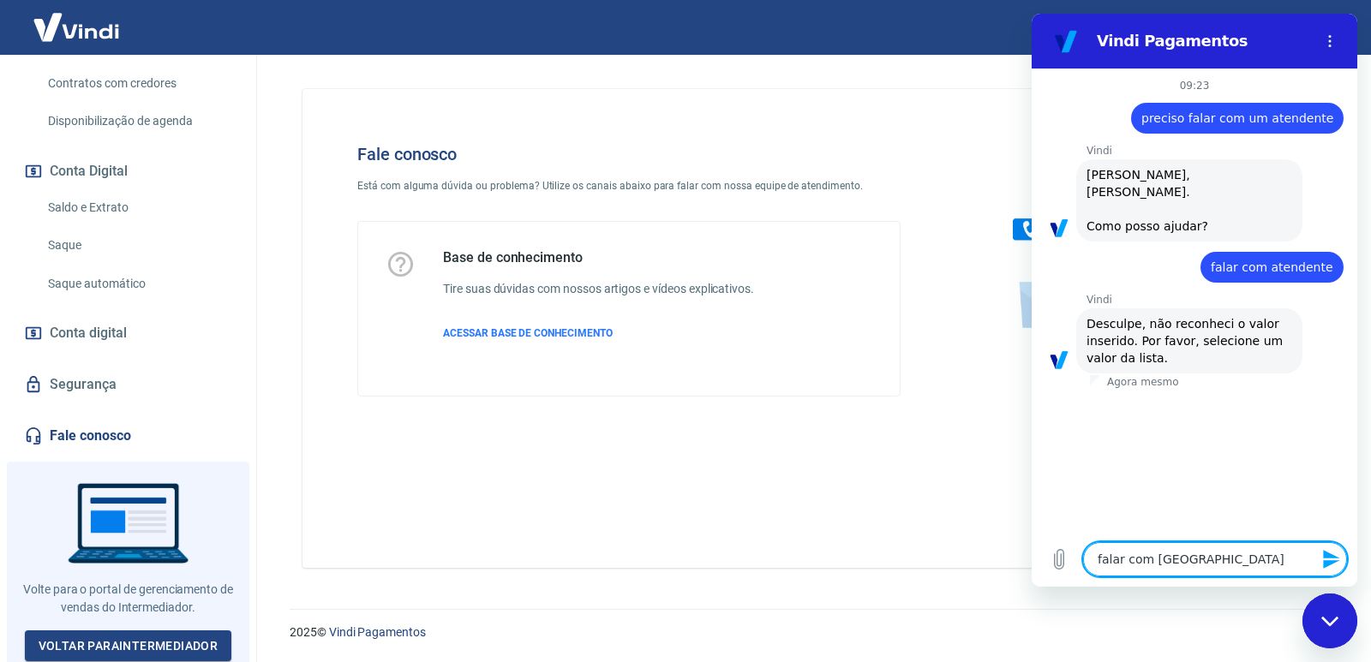
type textarea "falar com atent"
type textarea "x"
type textarea "falar com atente"
type textarea "x"
type textarea "falar com atenten"
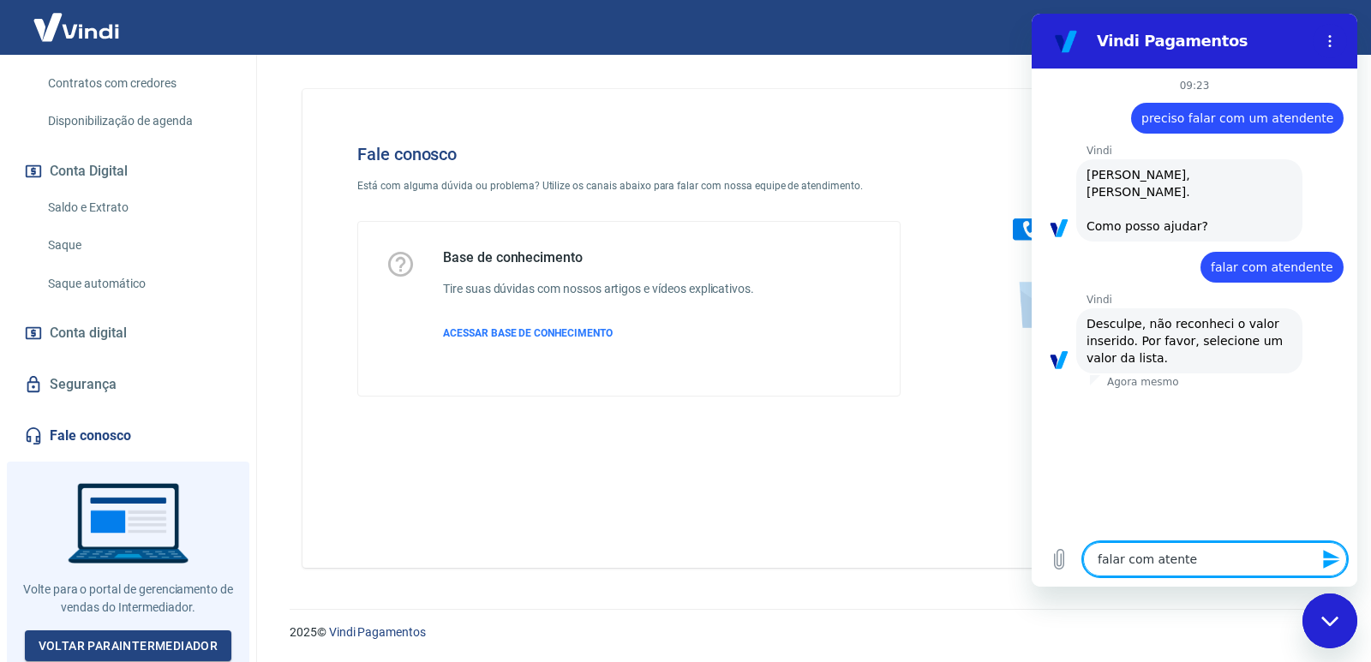
type textarea "x"
type textarea "falar com atentend"
type textarea "x"
type textarea "falar com atentende"
type textarea "x"
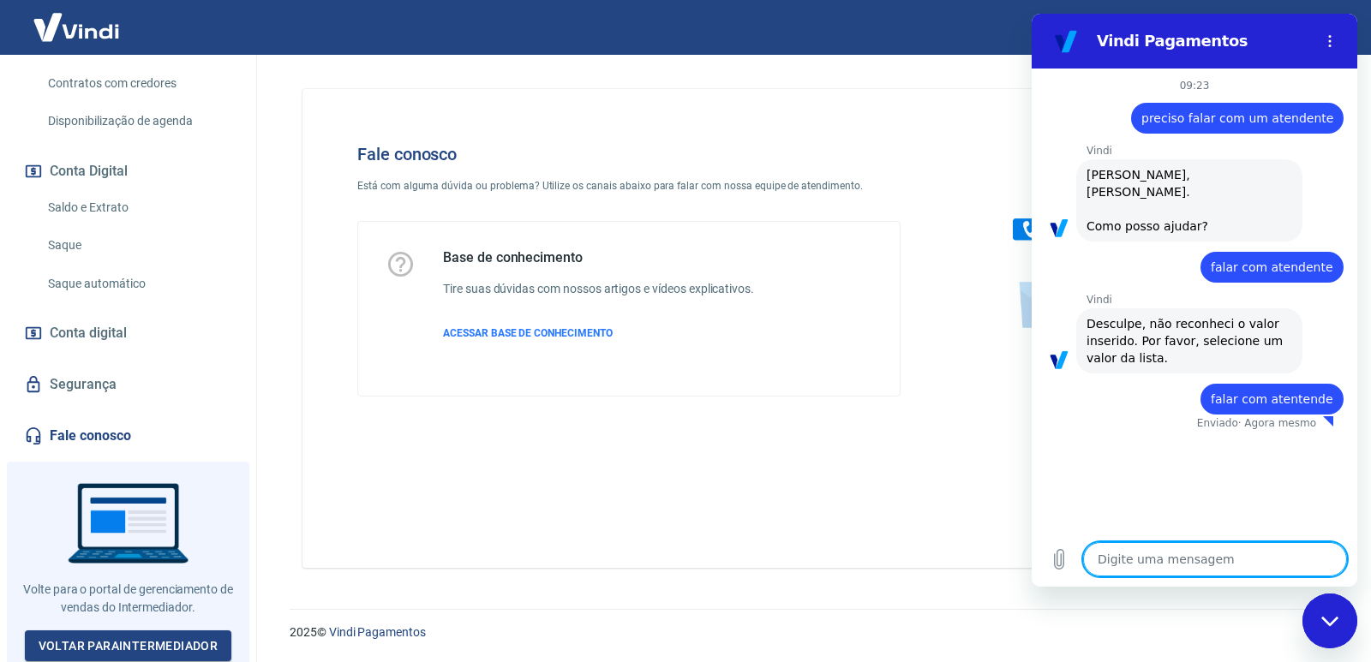
type textarea "x"
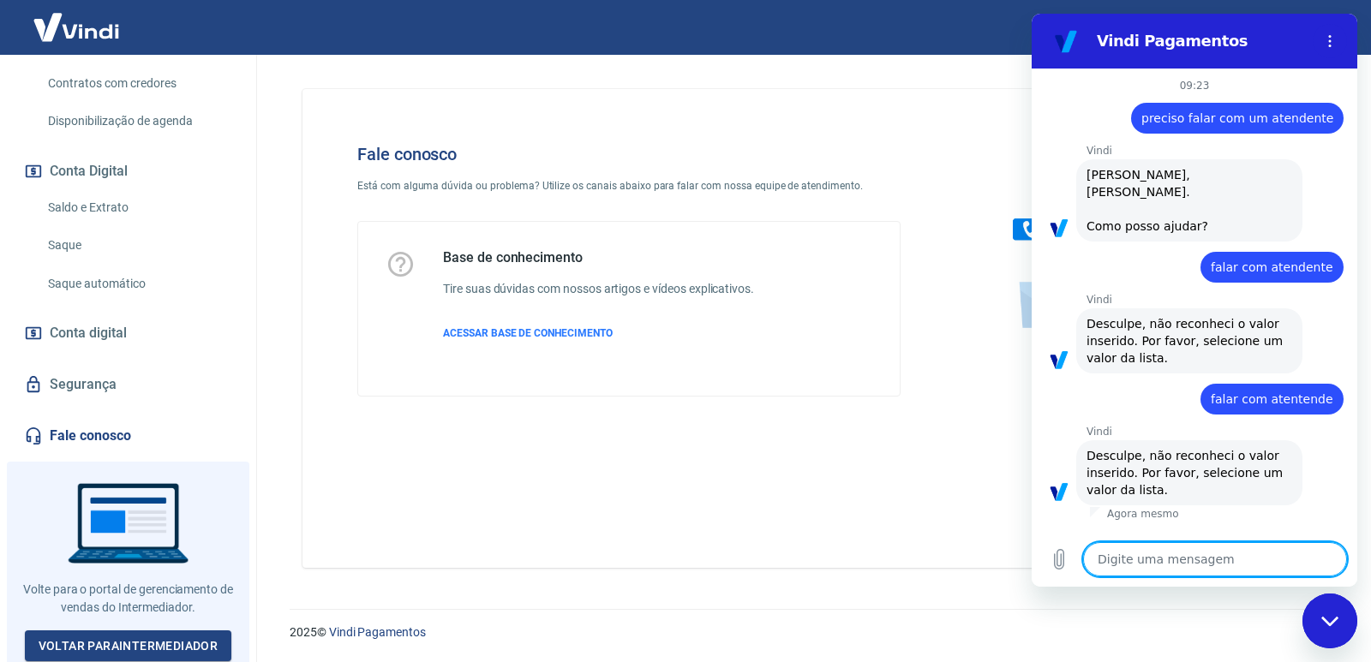
drag, startPoint x: 1182, startPoint y: 461, endPoint x: 1167, endPoint y: 455, distance: 16.5
click at [1173, 463] on span "Desculpe, não reconheci o valor inserido. Por favor, selecione um valor da list…" at bounding box center [1189, 472] width 206 height 51
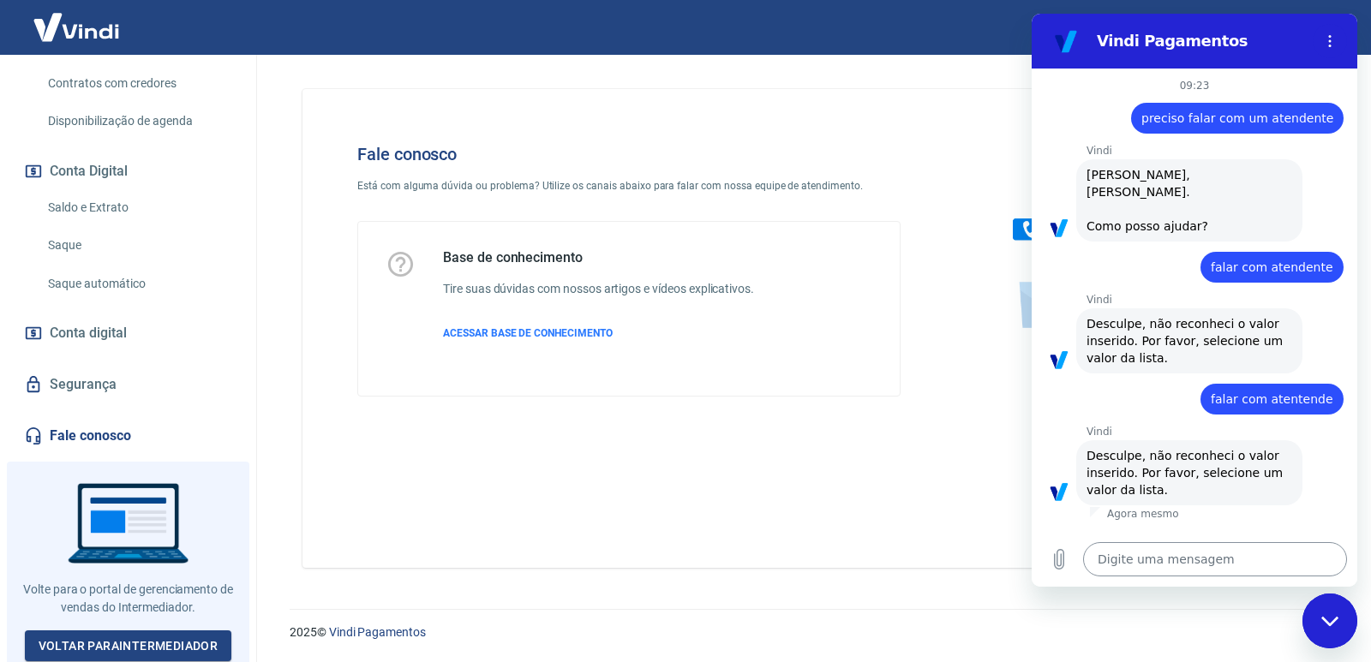
click at [1234, 562] on textarea at bounding box center [1215, 559] width 264 height 34
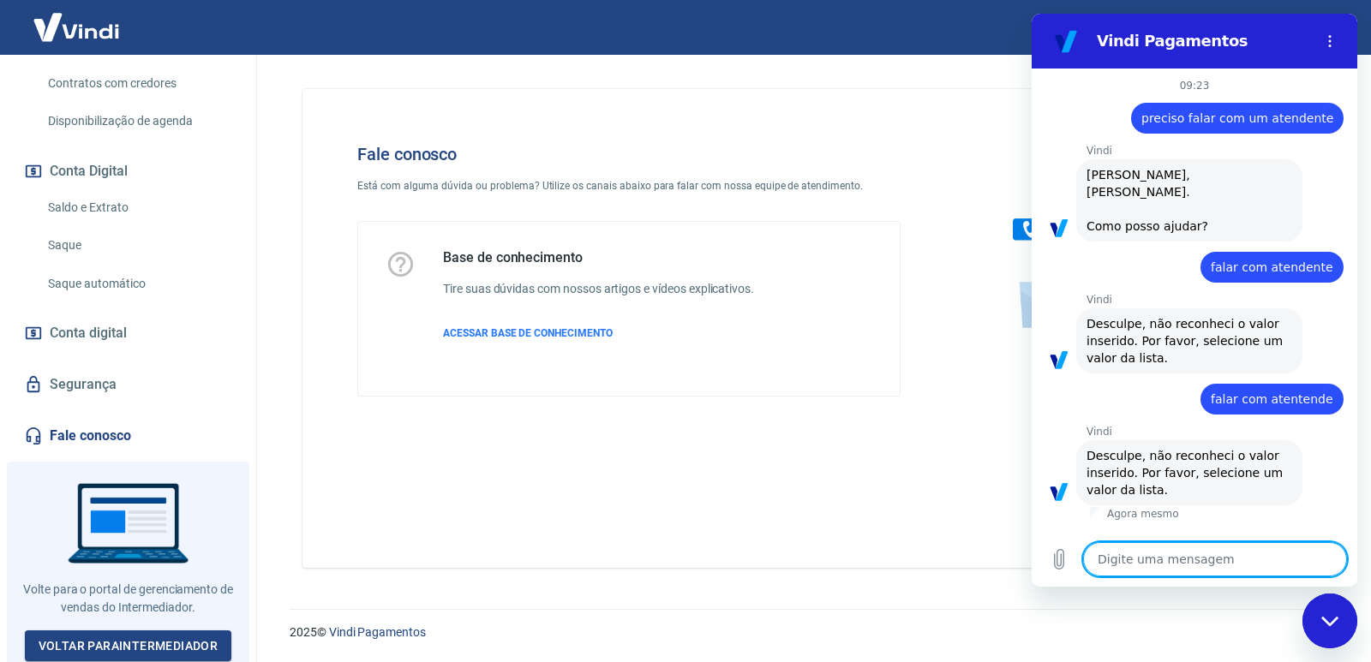
type textarea "o"
type textarea "x"
type textarea "ol"
type textarea "x"
type textarea "olá"
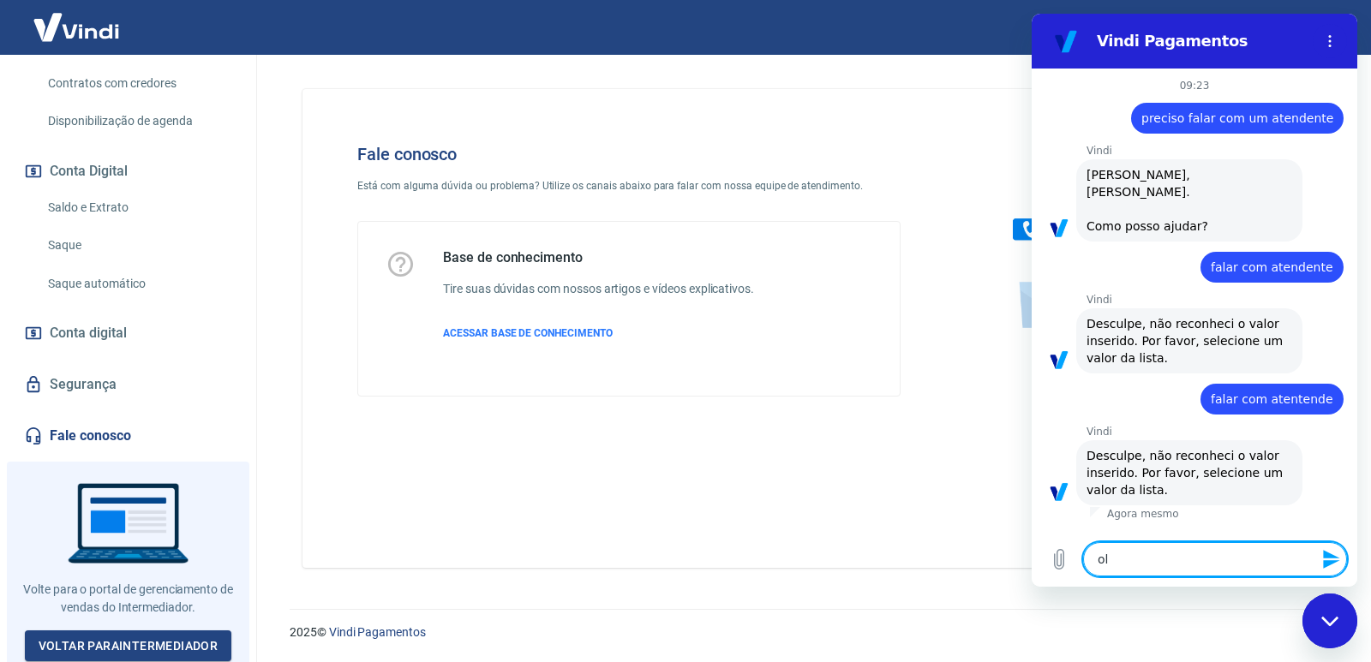
type textarea "x"
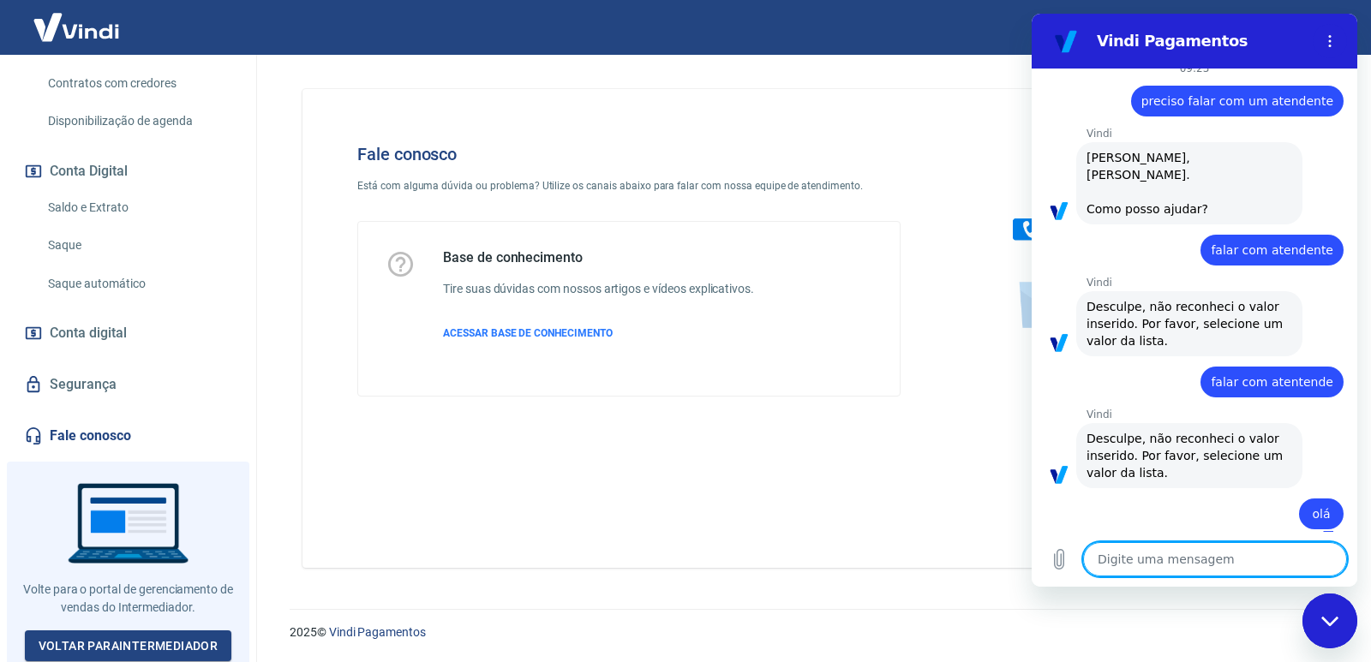
type textarea "x"
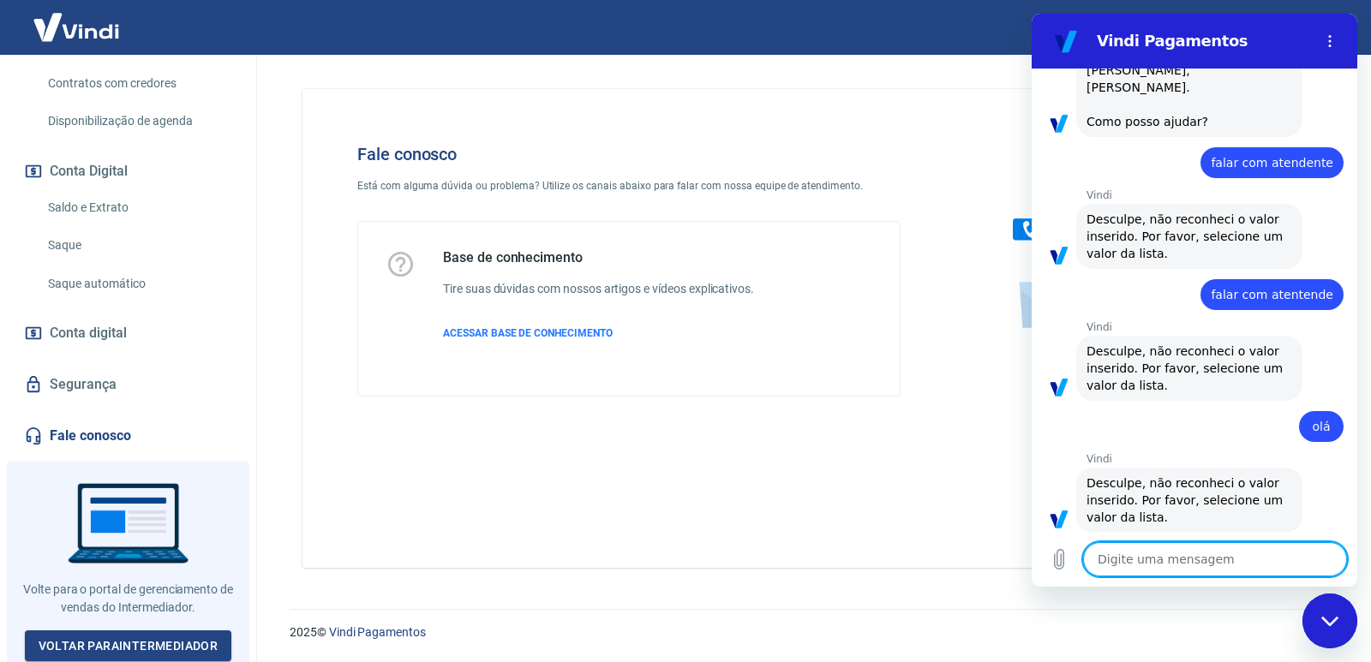
scroll to position [108, 0]
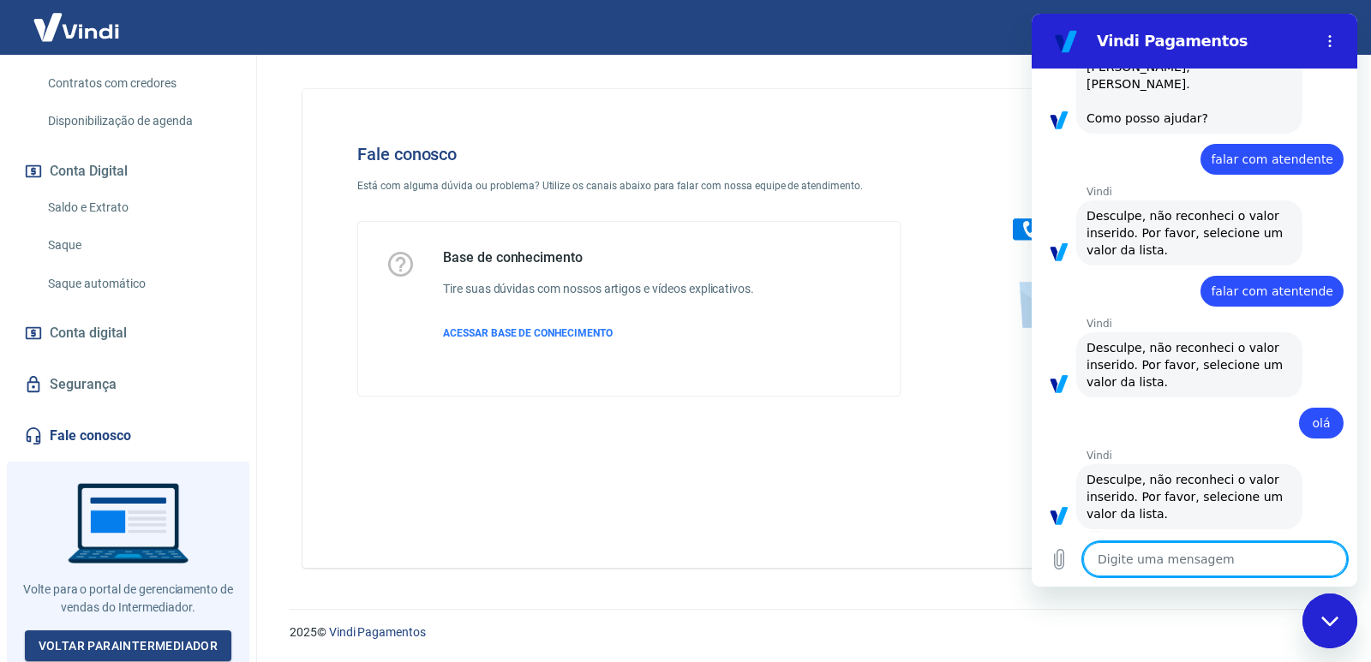
type textarea "l"
type textarea "x"
type textarea "li"
type textarea "x"
type textarea "lis"
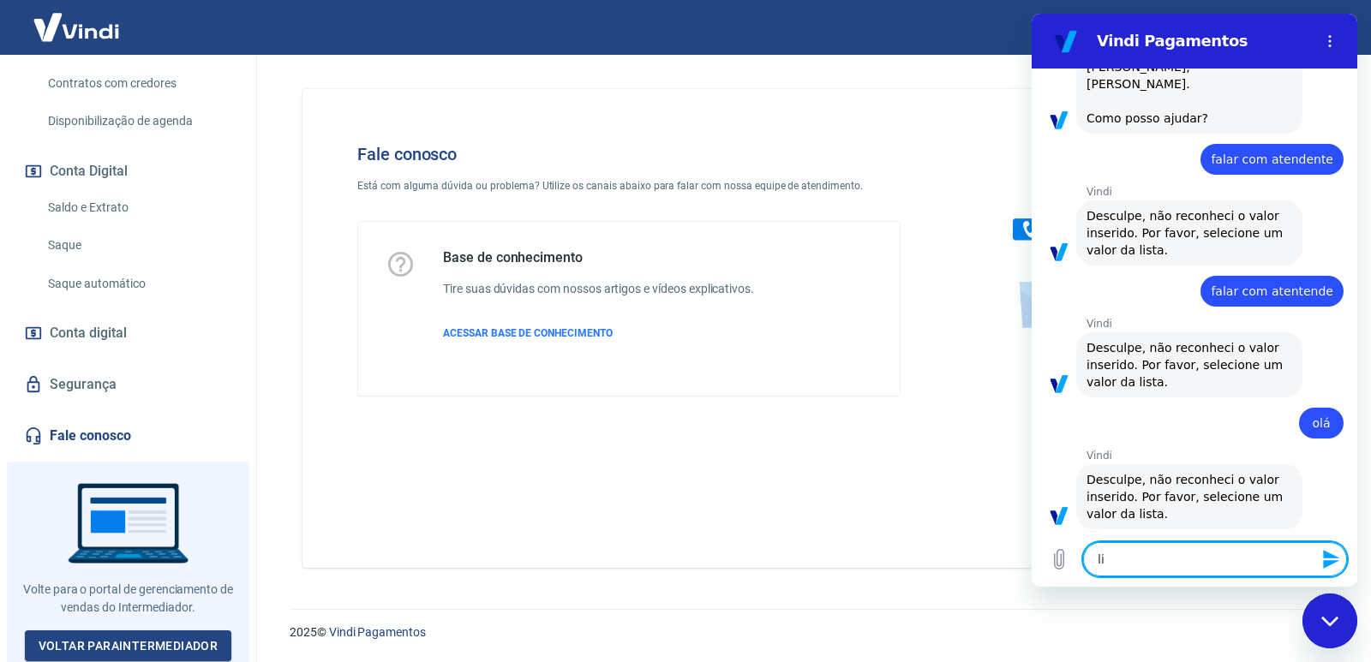
type textarea "x"
type textarea "list"
type textarea "x"
type textarea "lista"
type textarea "x"
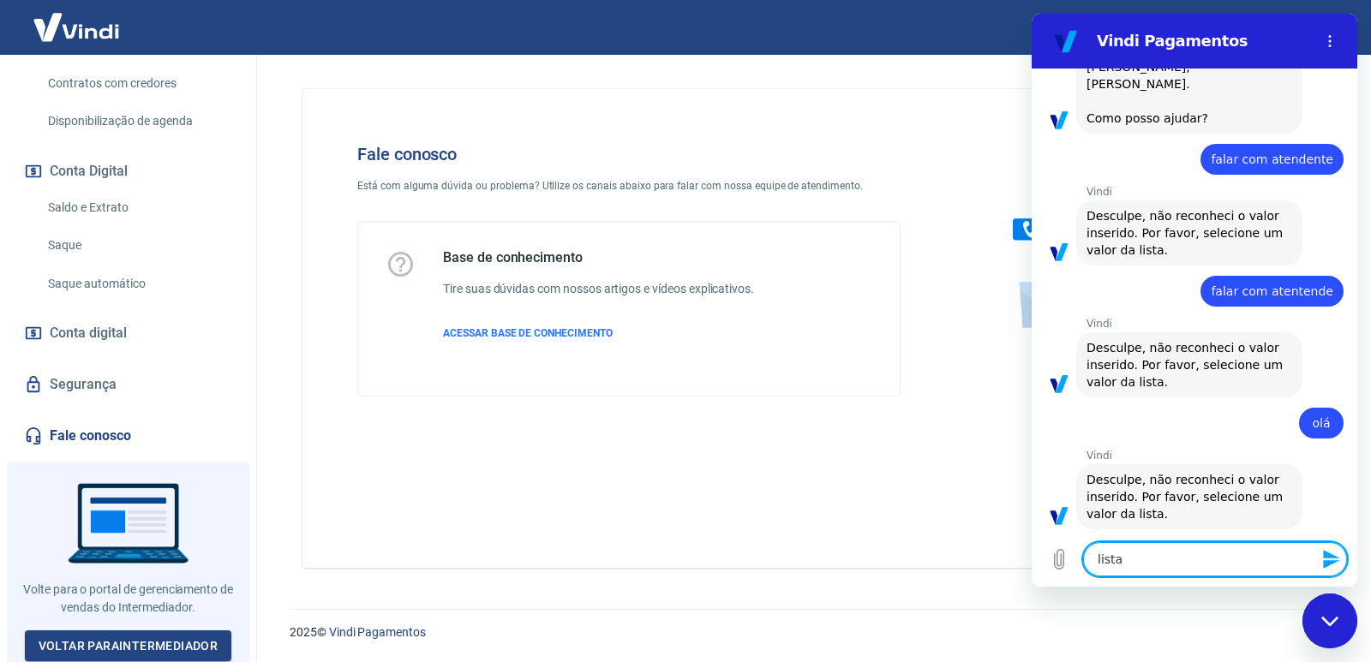
type textarea "lista?"
type textarea "x"
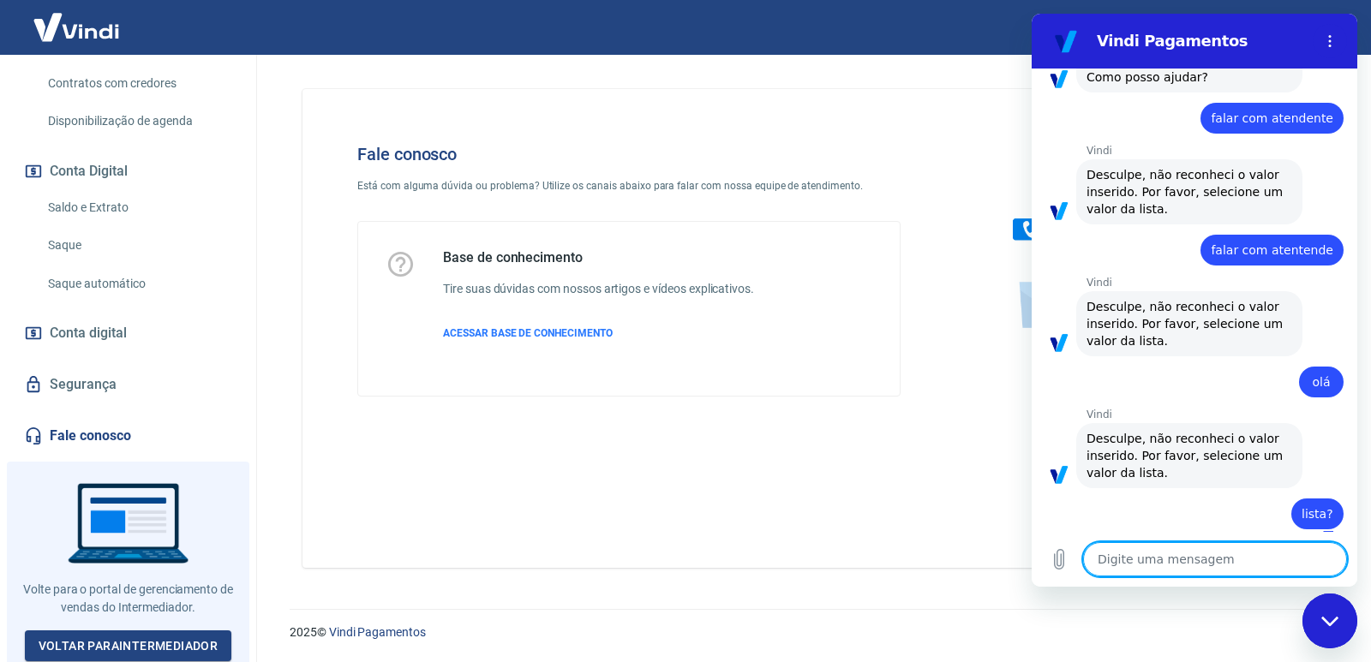
type textarea "x"
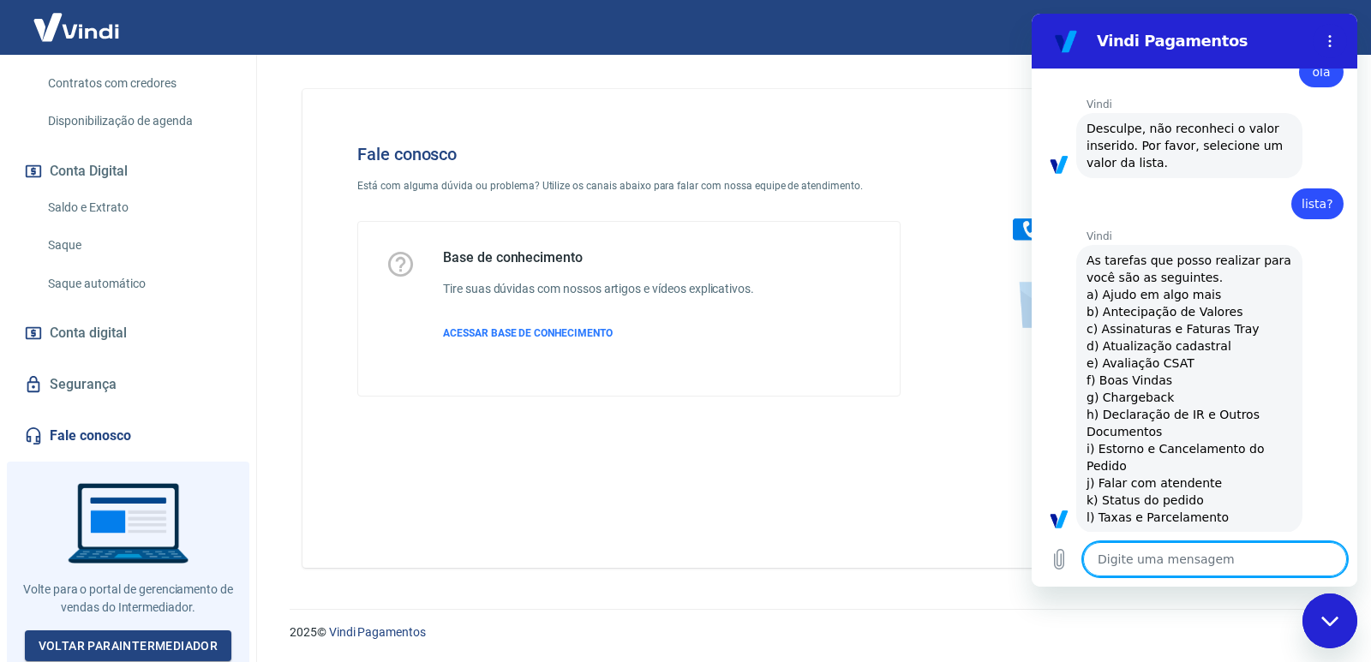
scroll to position [463, 0]
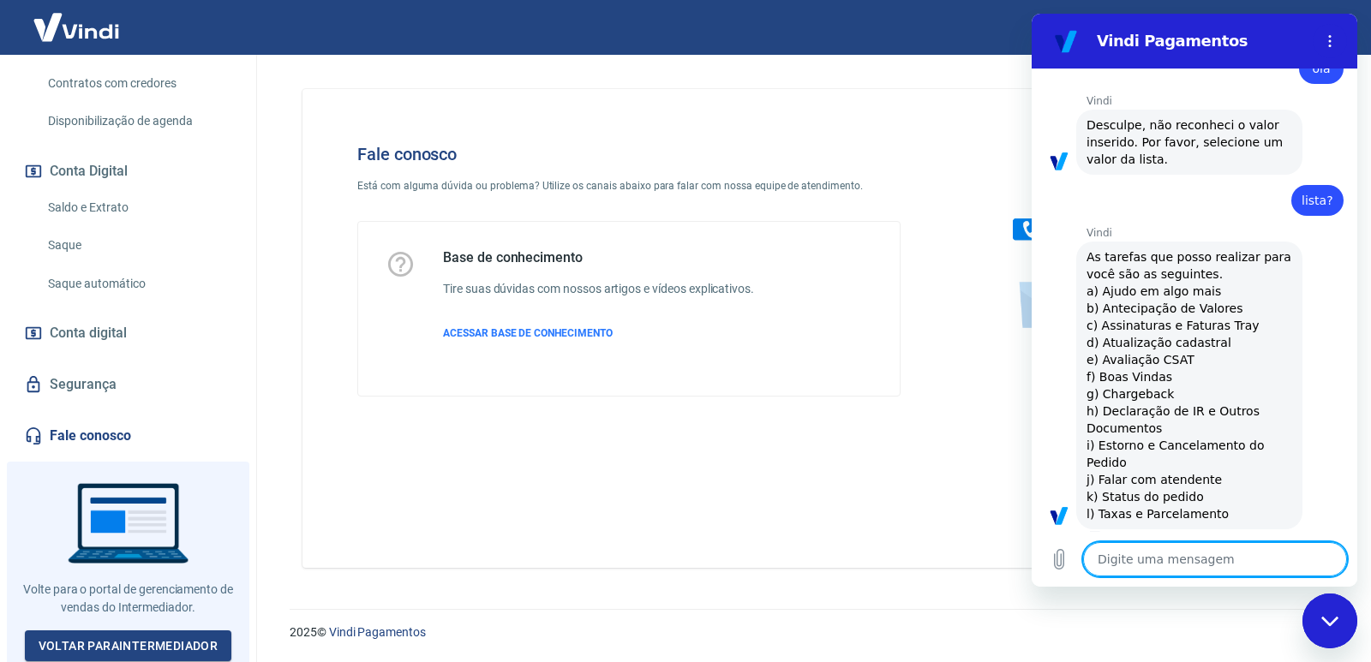
type textarea "F"
type textarea "x"
type textarea "Fa"
type textarea "x"
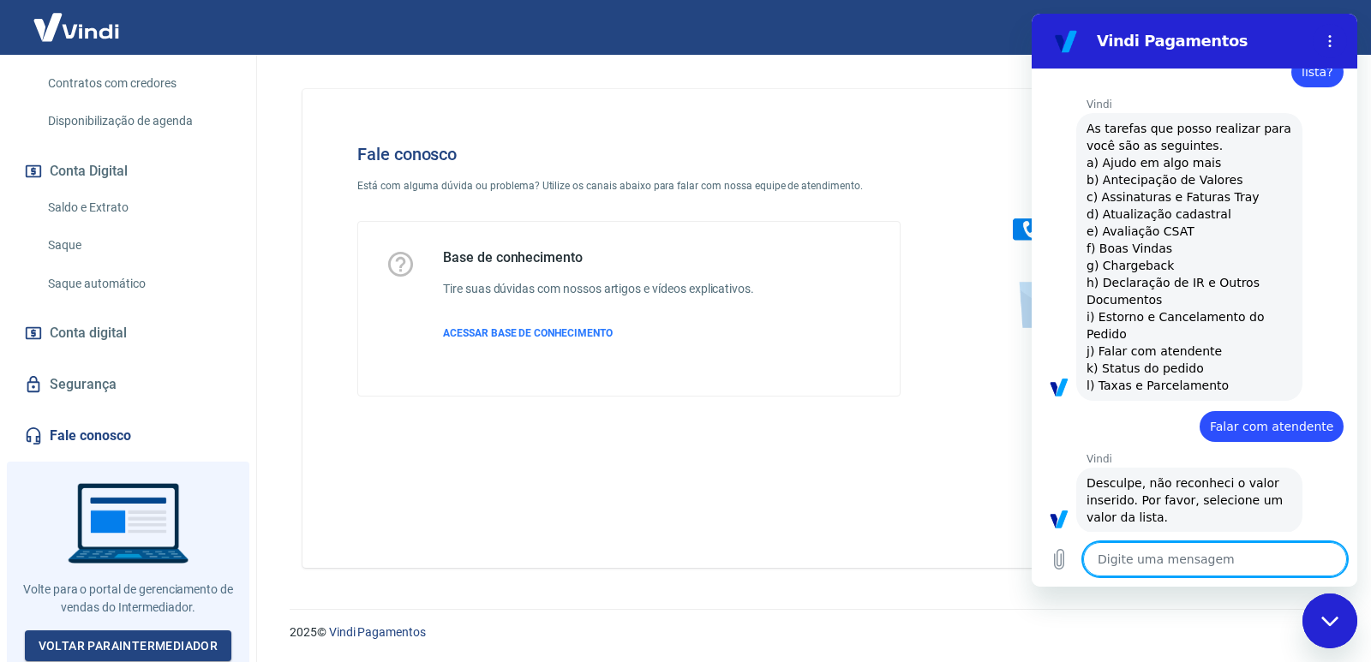
scroll to position [595, 0]
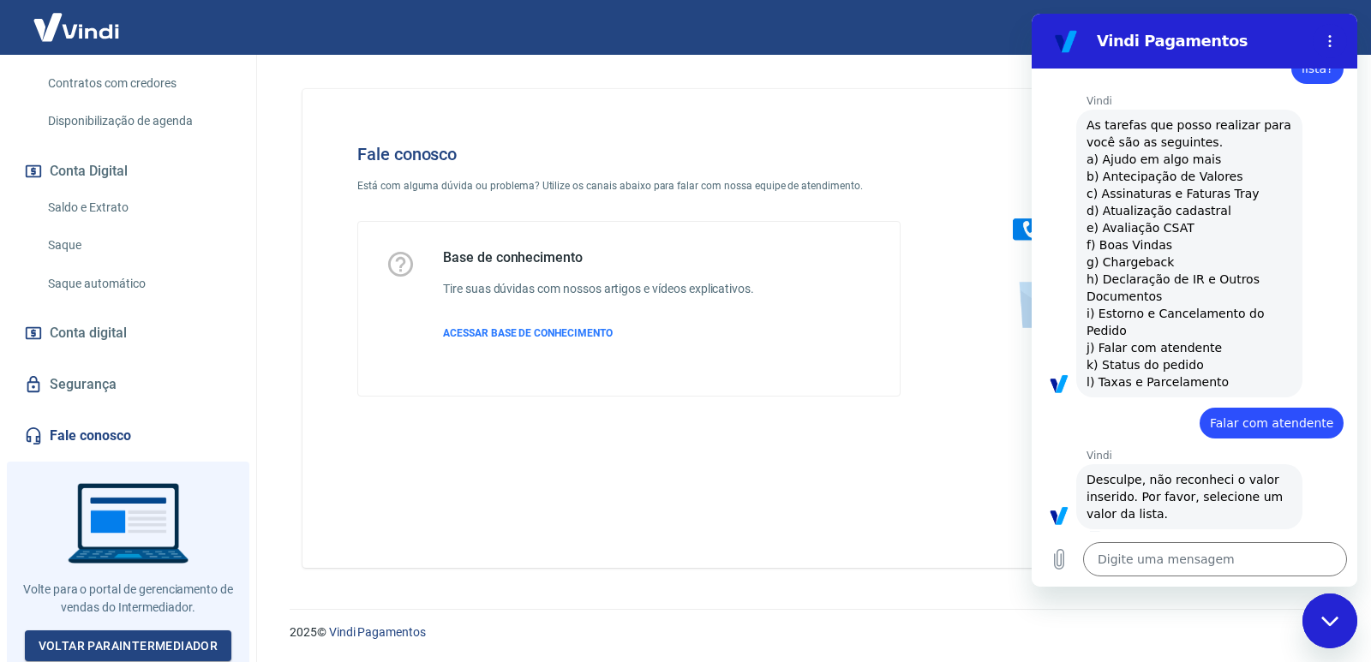
drag, startPoint x: 1090, startPoint y: 328, endPoint x: 1212, endPoint y: 327, distance: 121.7
click at [1212, 327] on span "As tarefas que posso realizar para você são as seguintes. a) Ajudo em algo mais…" at bounding box center [1189, 254] width 206 height 274
copy span "j) Falar com atendente"
click at [1175, 561] on textarea at bounding box center [1215, 559] width 264 height 34
paste textarea "j) Falar com atendente"
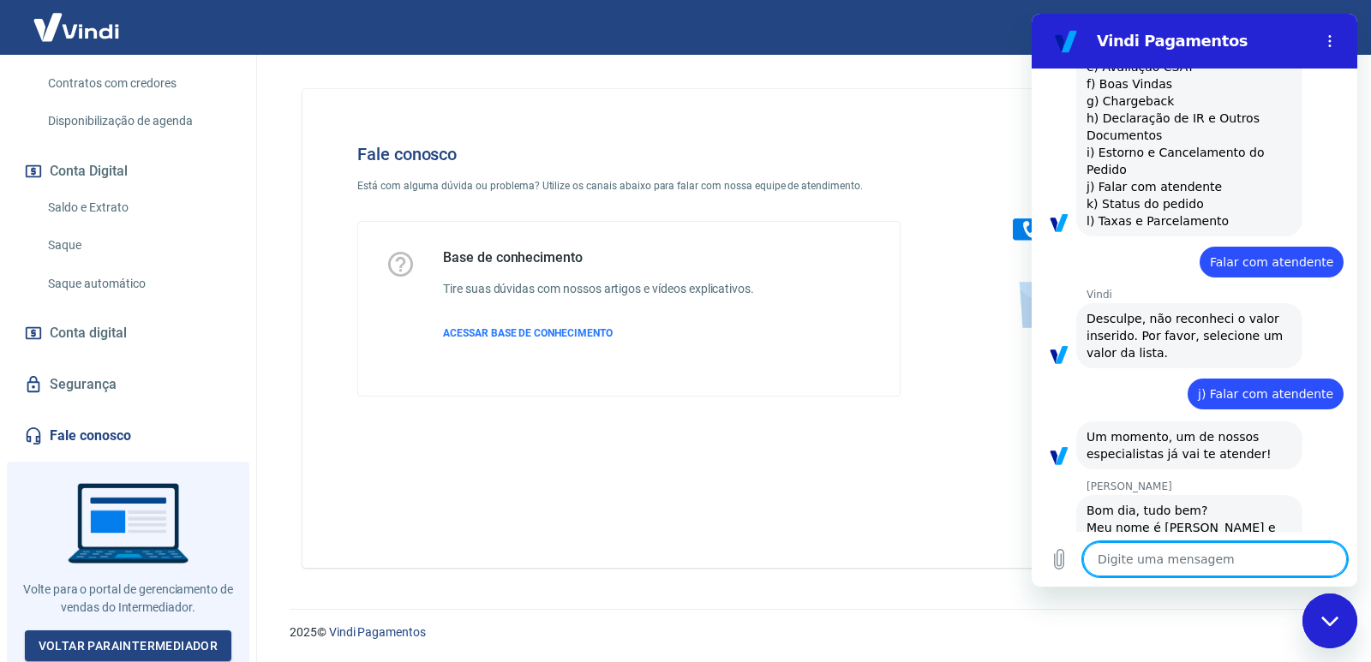
scroll to position [821, 0]
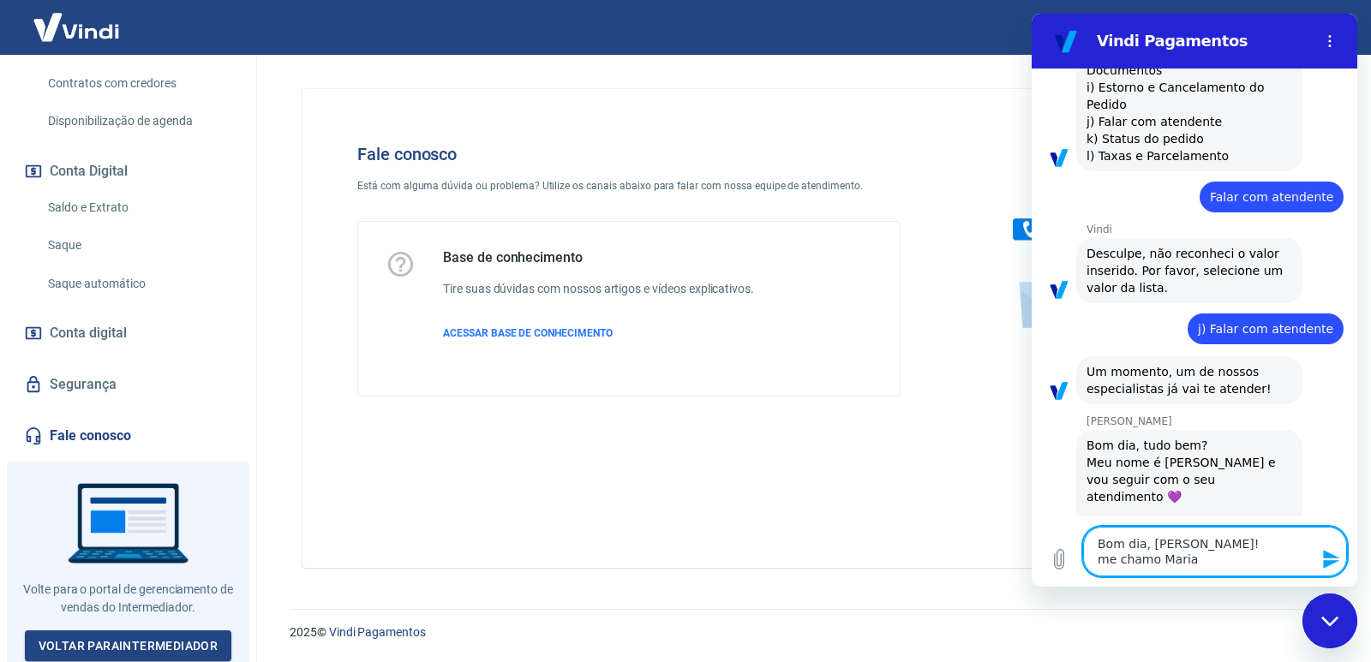
click at [1105, 560] on textarea "Bom dia, [PERSON_NAME]! me chamo Maria" at bounding box center [1215, 552] width 264 height 50
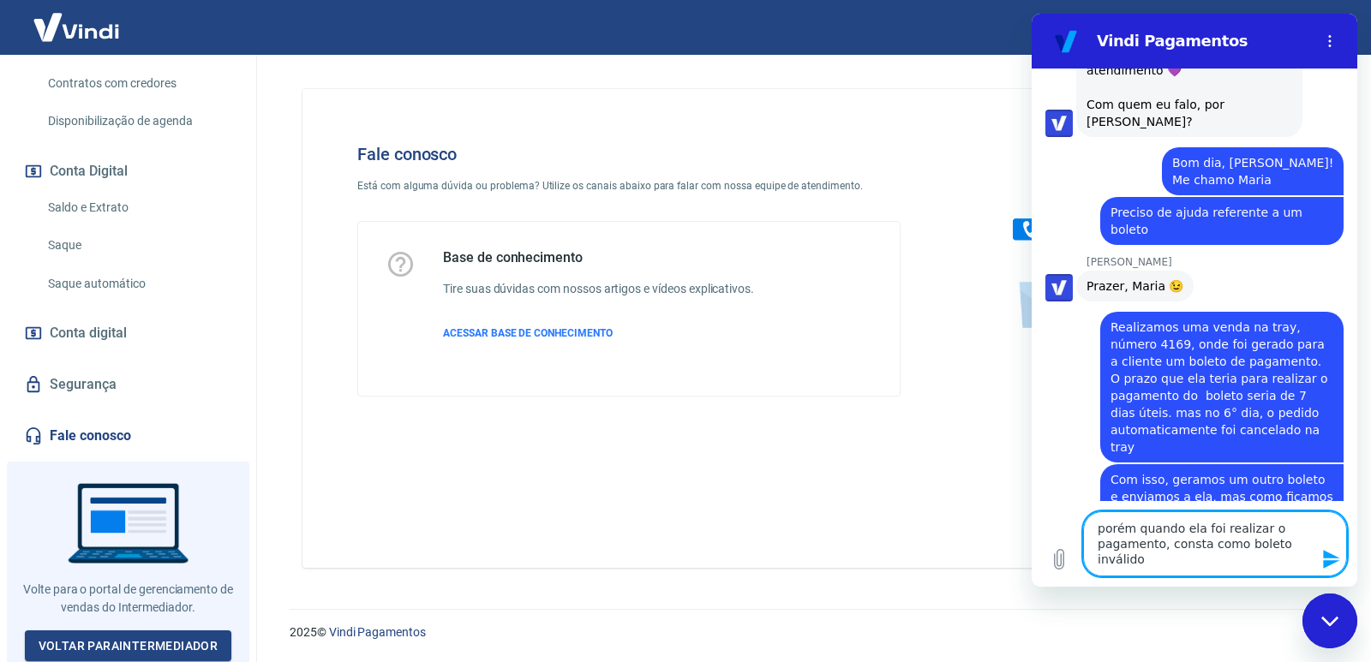
scroll to position [1278, 0]
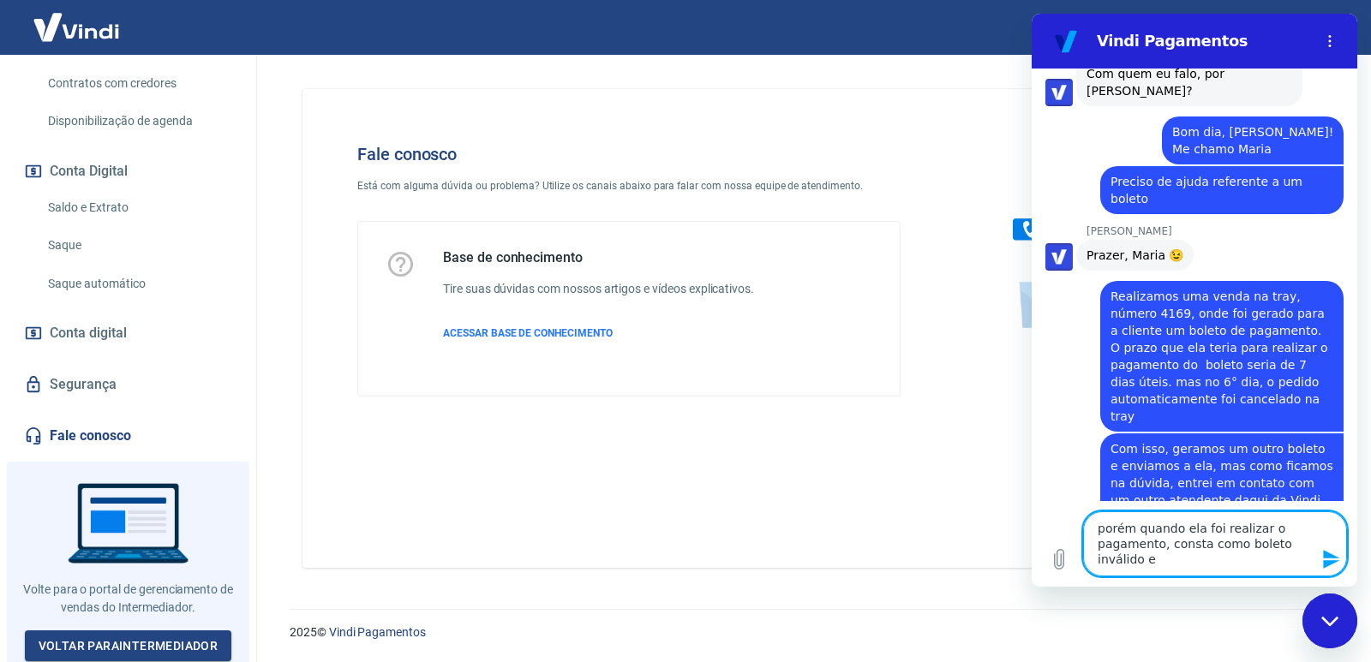
paste textarea "Sempre que remarcamos gera mais 7 dias de prazo"
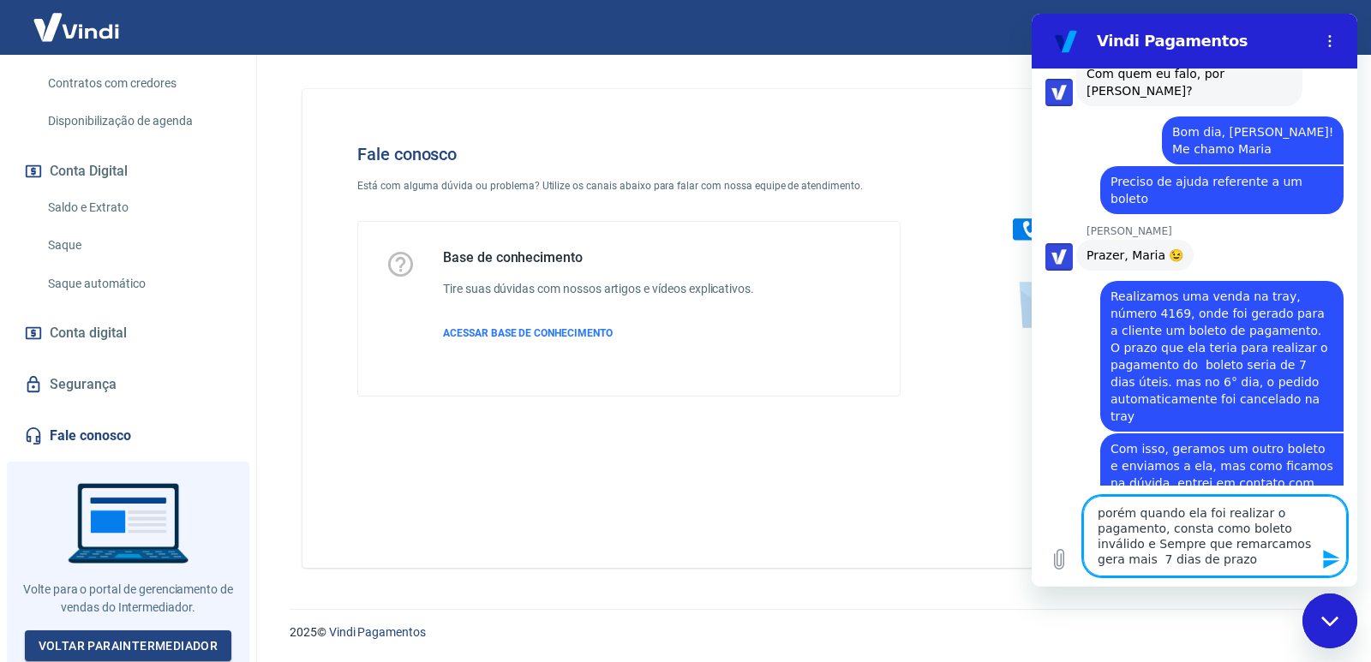
click at [1157, 547] on textarea "porém quando ela foi realizar o pagamento, consta como boleto inválido e Sempre…" at bounding box center [1215, 536] width 264 height 81
click at [1214, 551] on textarea "porém quando ela foi realizar o pagamento, consta como boleto inválido e sempre…" at bounding box center [1215, 536] width 264 height 81
click at [1298, 541] on textarea "porém quando ela foi realizar o pagamento, consta como boleto inválido e sempre…" at bounding box center [1215, 536] width 264 height 81
click at [1308, 547] on textarea "porém quando ela foi realizar o pagamento, consta como boleto inválido e sempre…" at bounding box center [1215, 536] width 264 height 81
click at [1224, 559] on textarea "porém quando ela foi realizar o pagamento, consta como boleto inválido e sempre…" at bounding box center [1215, 536] width 264 height 81
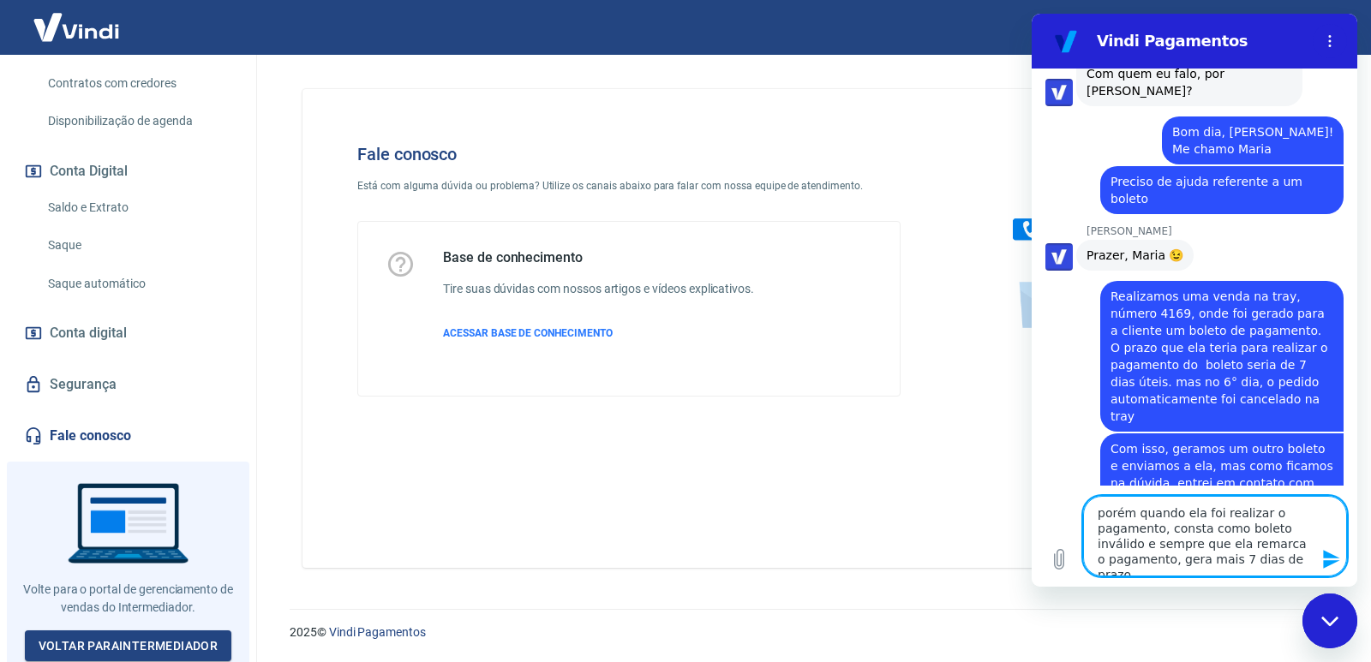
click at [1299, 555] on textarea "porém quando ela foi realizar o pagamento, consta como boleto inválido e sempre…" at bounding box center [1215, 536] width 264 height 81
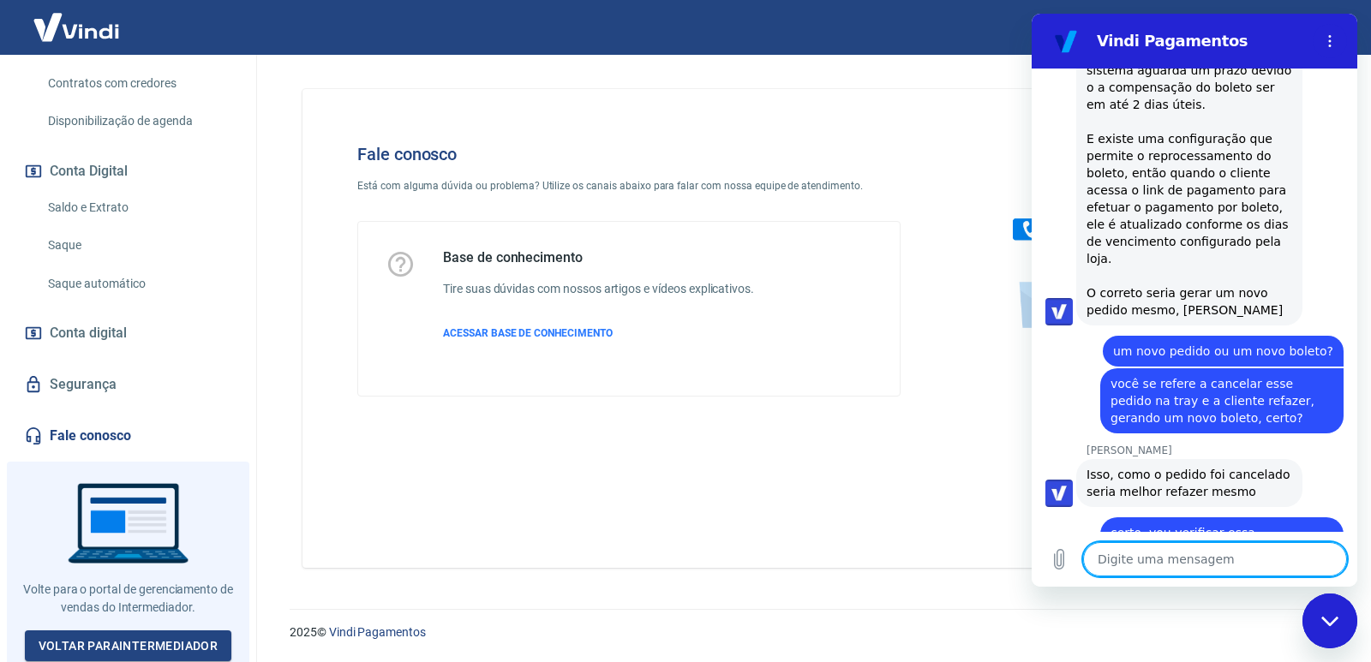
scroll to position [2115, 0]
